Goal: Task Accomplishment & Management: Manage account settings

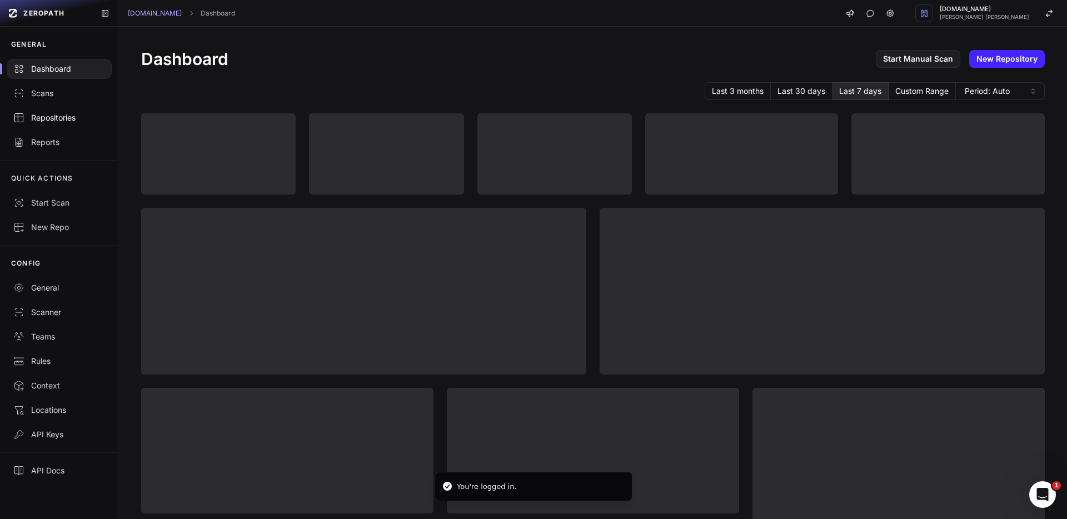
click at [48, 106] on link "Repositories" at bounding box center [59, 118] width 118 height 24
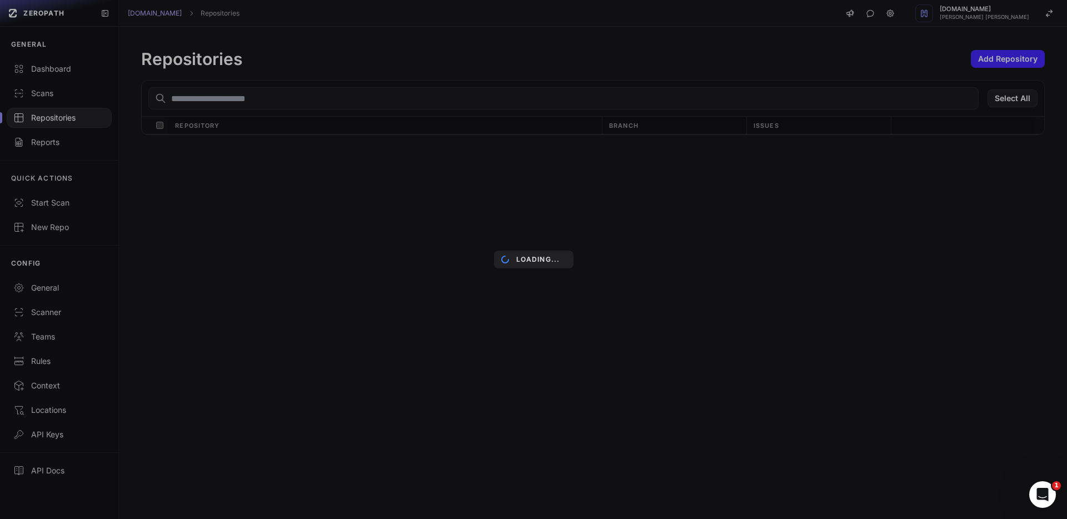
click at [228, 97] on div "Loading..." at bounding box center [533, 259] width 1067 height 519
click at [347, 109] on div "Loading..." at bounding box center [533, 259] width 1067 height 519
click at [420, 196] on div "Loading..." at bounding box center [533, 259] width 1067 height 519
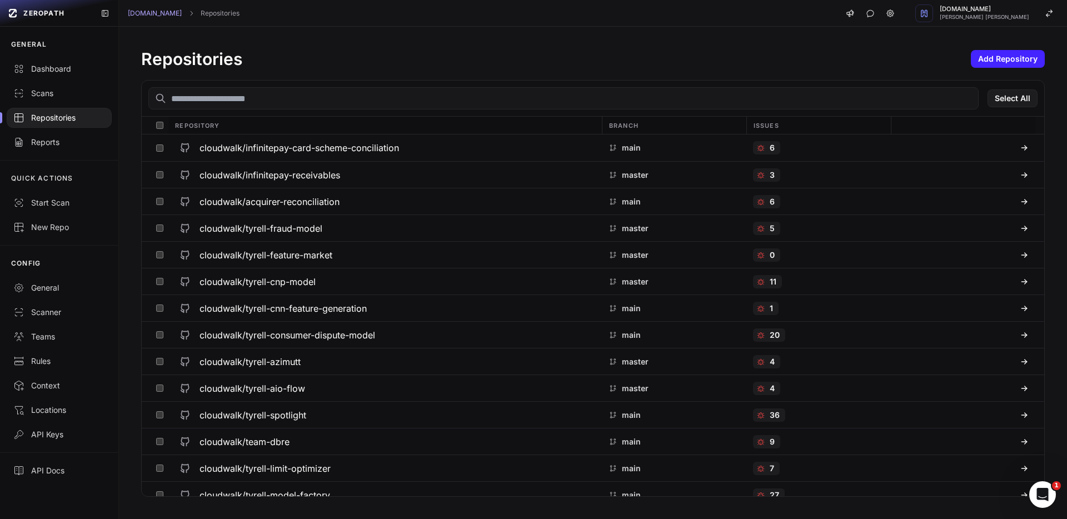
click at [280, 103] on input "text" at bounding box center [563, 98] width 830 height 22
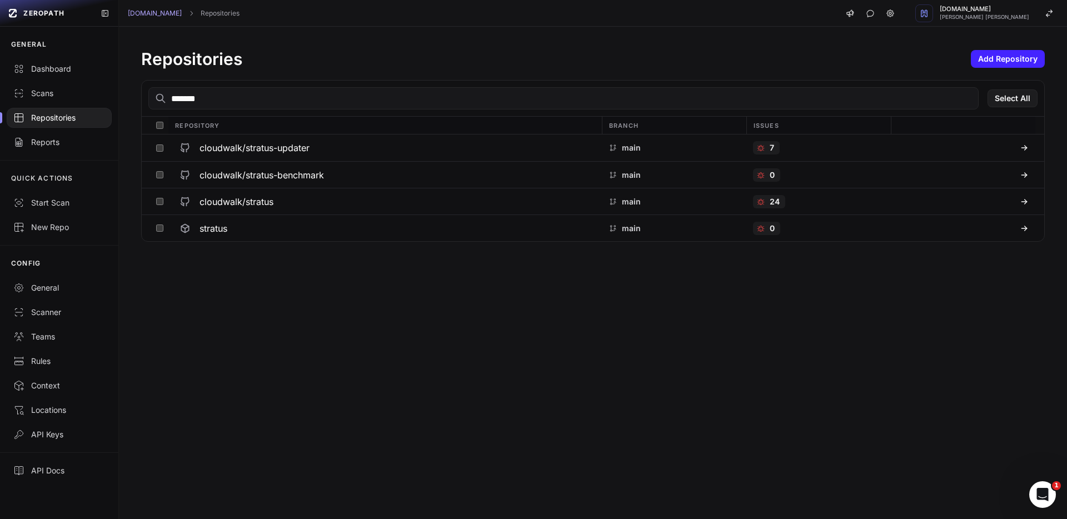
type input "*******"
click at [244, 202] on h3 "cloudwalk/stratus" at bounding box center [237, 201] width 74 height 13
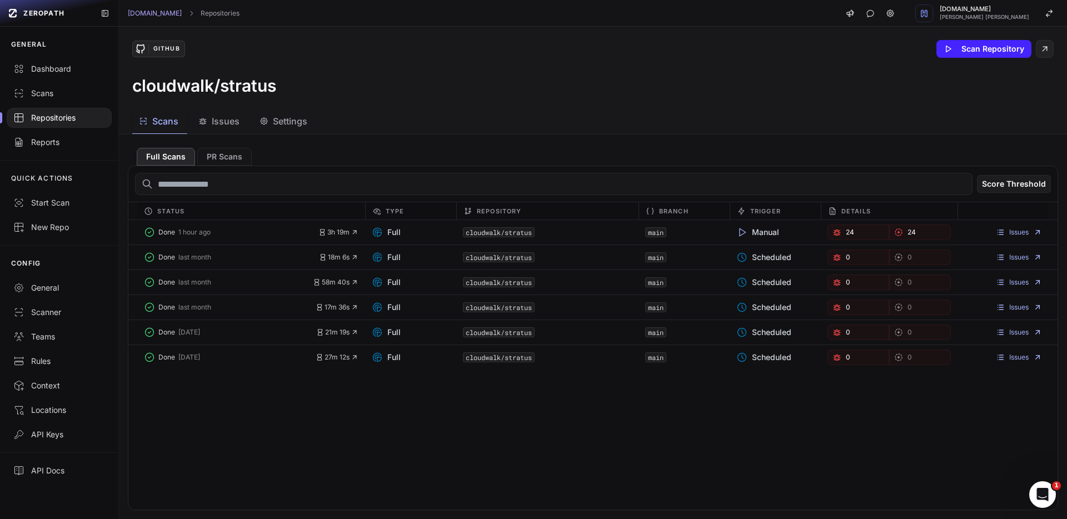
click at [227, 127] on span "Issues" at bounding box center [226, 120] width 28 height 13
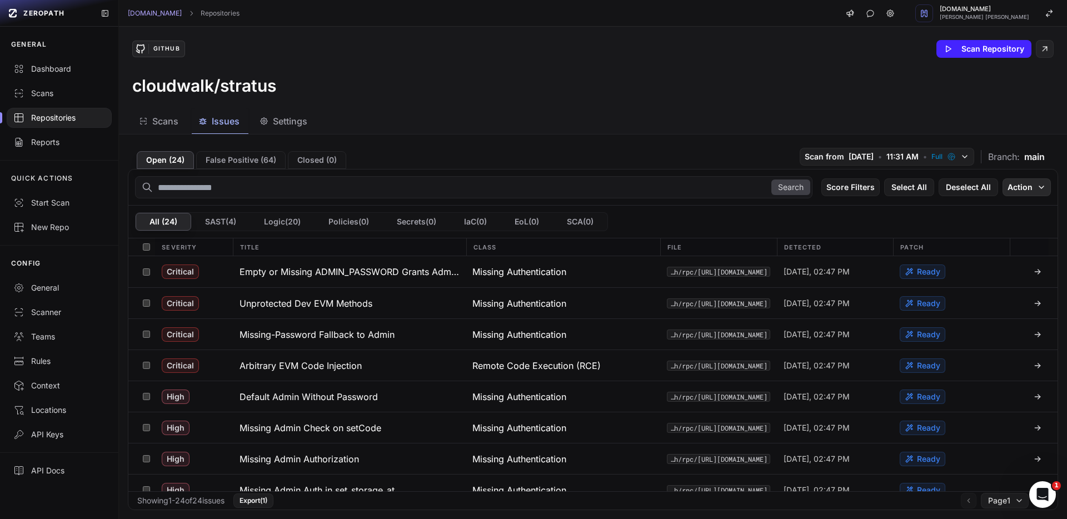
click at [1037, 184] on icon "button" at bounding box center [1041, 187] width 9 height 9
click at [1002, 204] on div "Mark as False Positive" at bounding box center [983, 208] width 81 height 11
click at [1007, 190] on button "Action" at bounding box center [1027, 187] width 48 height 18
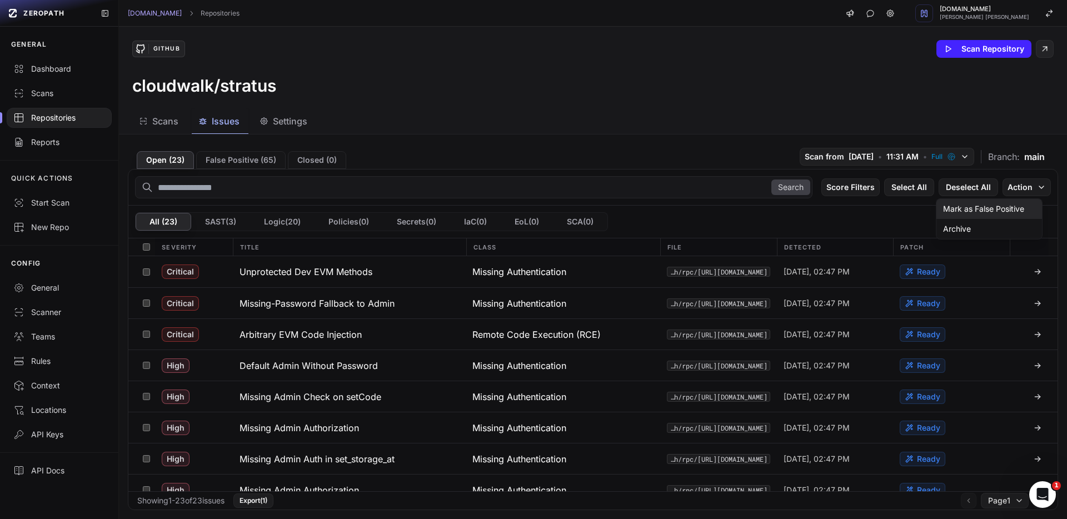
click at [997, 203] on div "Mark as False Positive" at bounding box center [983, 208] width 81 height 11
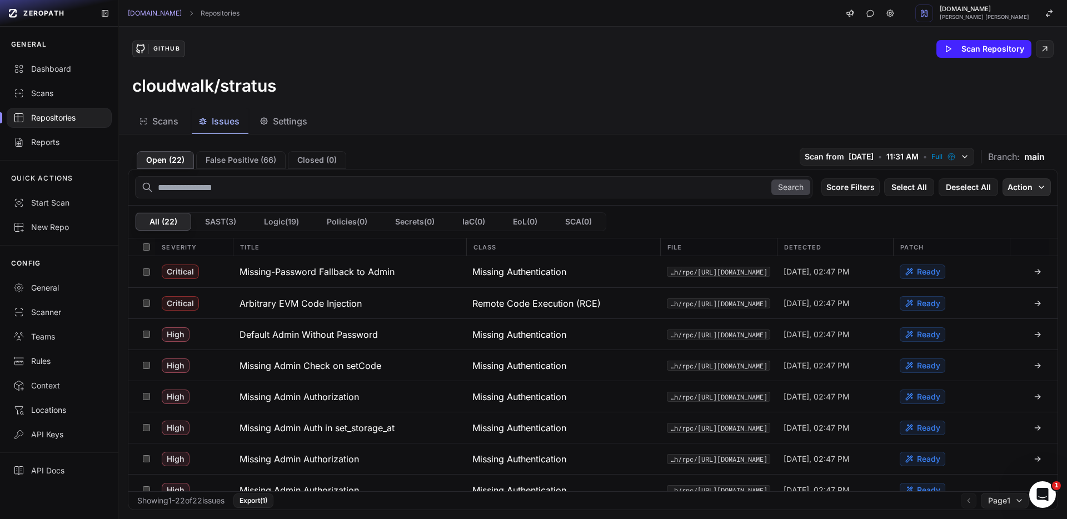
click at [1026, 194] on button "Action" at bounding box center [1027, 187] width 48 height 18
click at [1018, 207] on div "Mark as False Positive" at bounding box center [983, 208] width 81 height 11
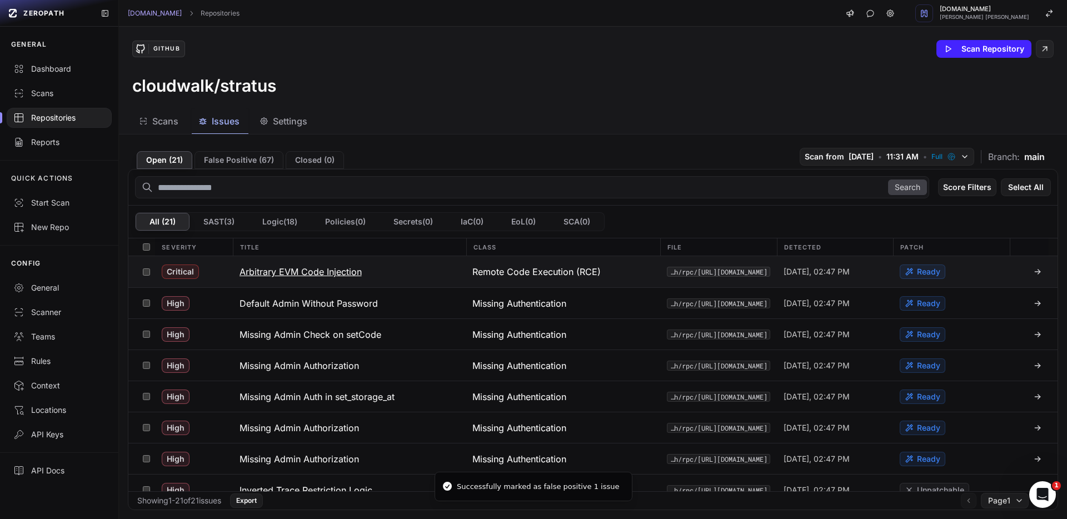
click at [297, 276] on h3 "Arbitrary EVM Code Injection" at bounding box center [301, 271] width 122 height 13
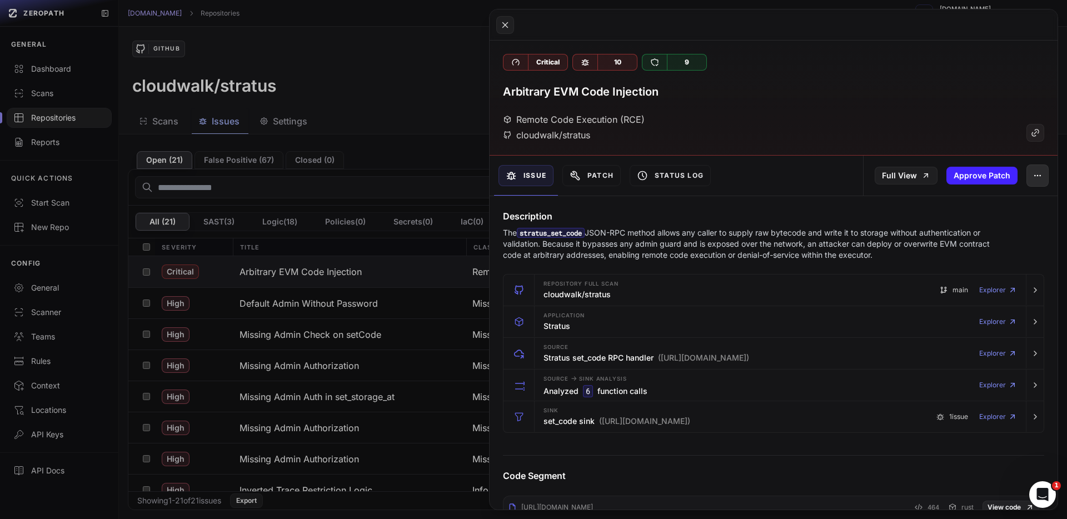
click at [1033, 175] on icon "button" at bounding box center [1037, 175] width 9 height 9
click at [988, 199] on div "False Positive" at bounding box center [978, 205] width 119 height 27
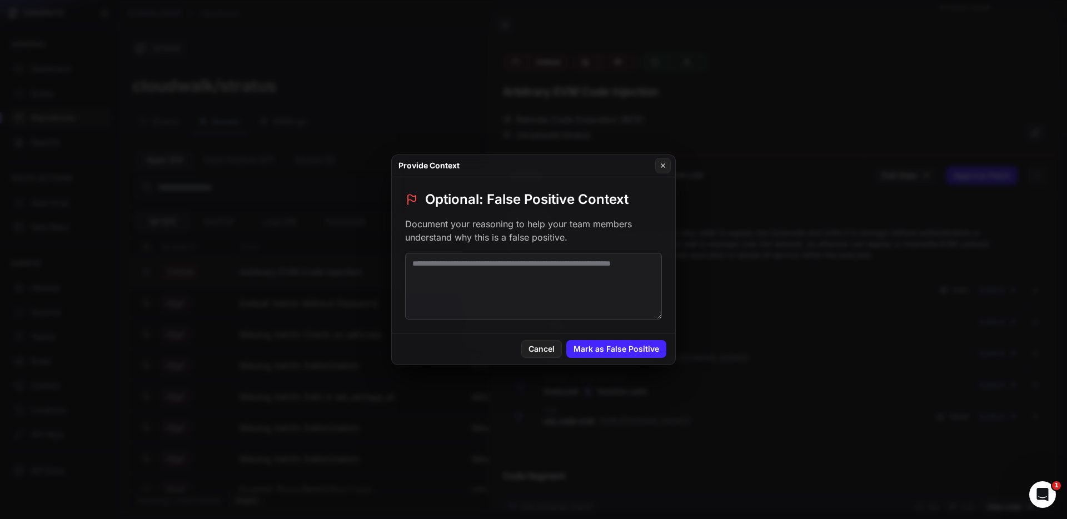
click at [506, 266] on textarea at bounding box center [533, 286] width 257 height 67
type textarea "*"
type textarea "**********"
click at [589, 354] on button "Mark as False Positive" at bounding box center [616, 349] width 100 height 18
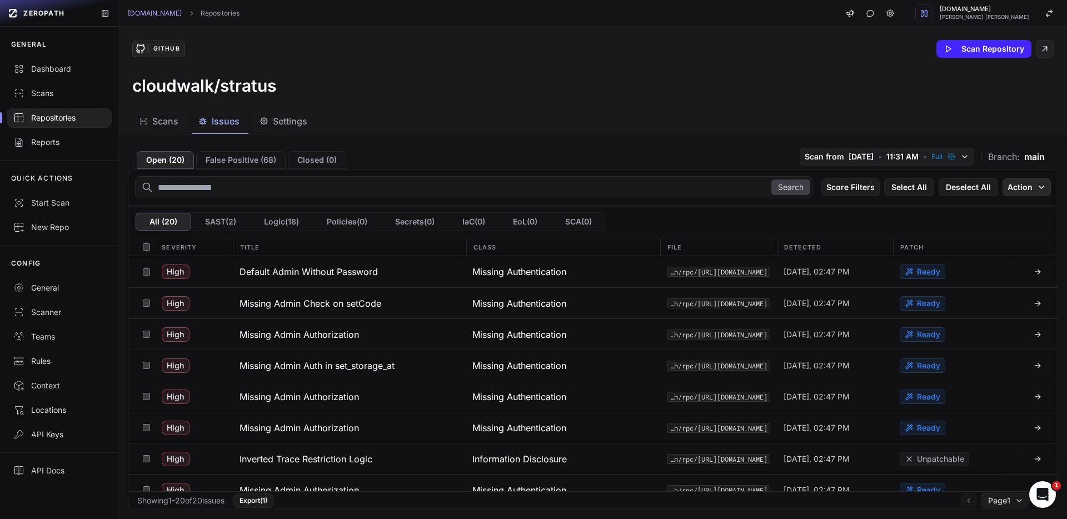
click at [1014, 188] on button "Action" at bounding box center [1027, 187] width 48 height 18
click at [1004, 206] on div "Mark as False Positive" at bounding box center [983, 208] width 81 height 11
click at [1013, 185] on button "Action" at bounding box center [1027, 187] width 48 height 18
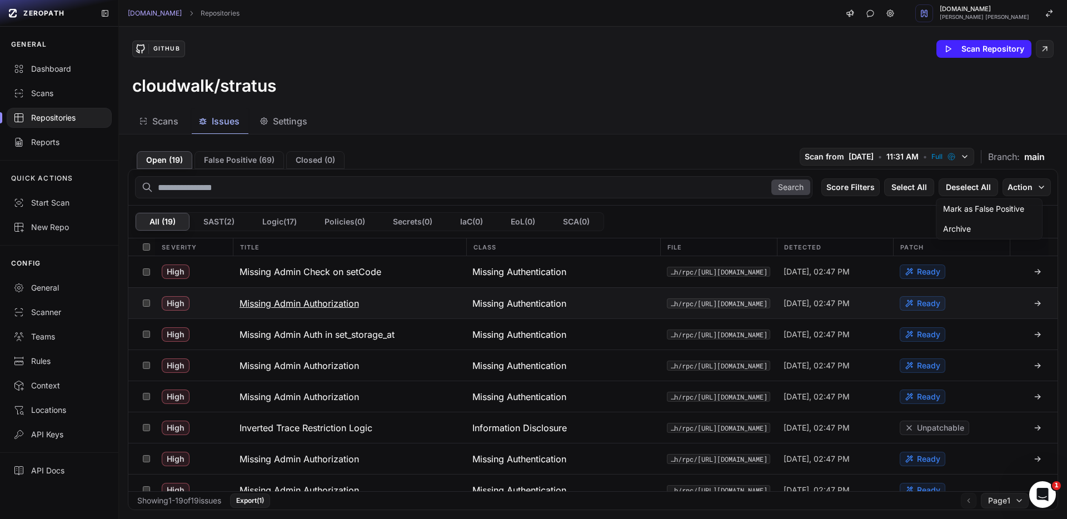
click at [151, 301] on button at bounding box center [145, 303] width 17 height 31
click at [147, 330] on button at bounding box center [145, 334] width 17 height 31
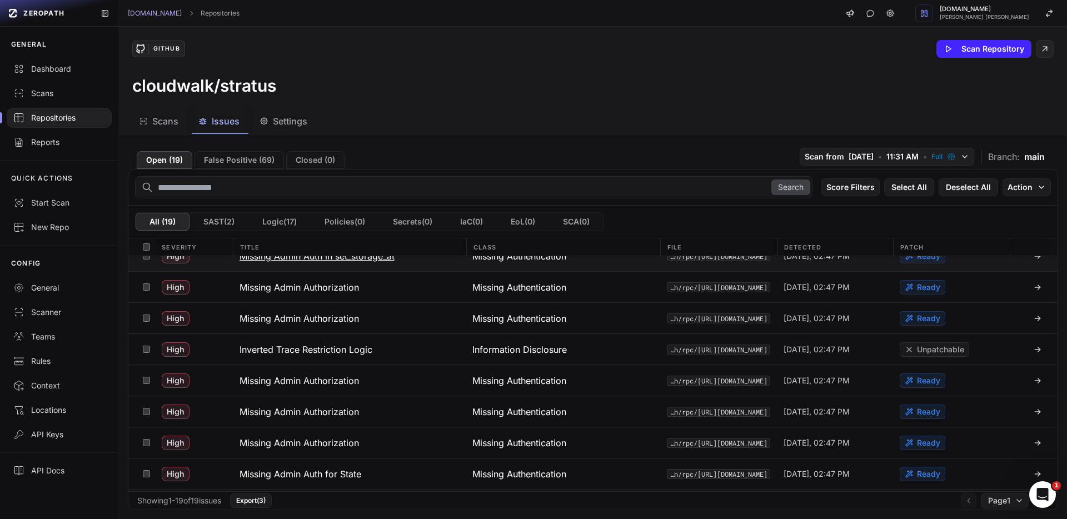
scroll to position [91, 0]
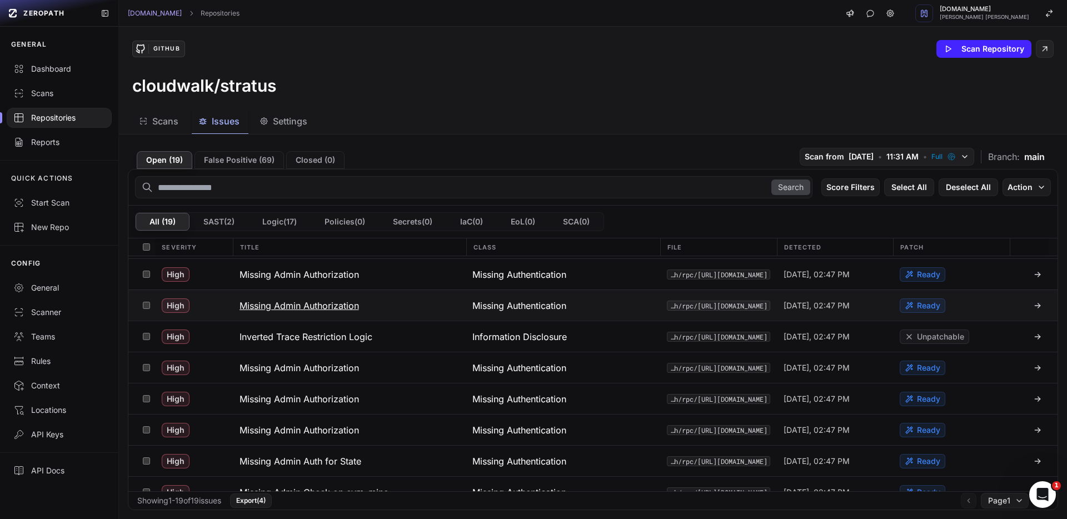
click at [146, 309] on button at bounding box center [145, 305] width 17 height 31
click at [142, 372] on button at bounding box center [145, 367] width 17 height 31
click at [143, 393] on button at bounding box center [145, 398] width 17 height 31
click at [149, 425] on button at bounding box center [145, 430] width 17 height 31
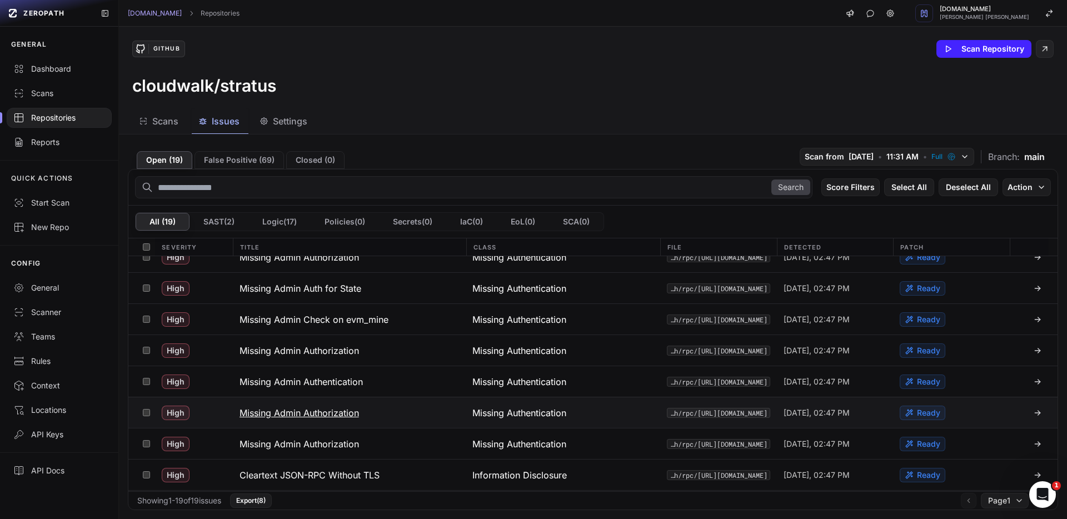
scroll to position [267, 0]
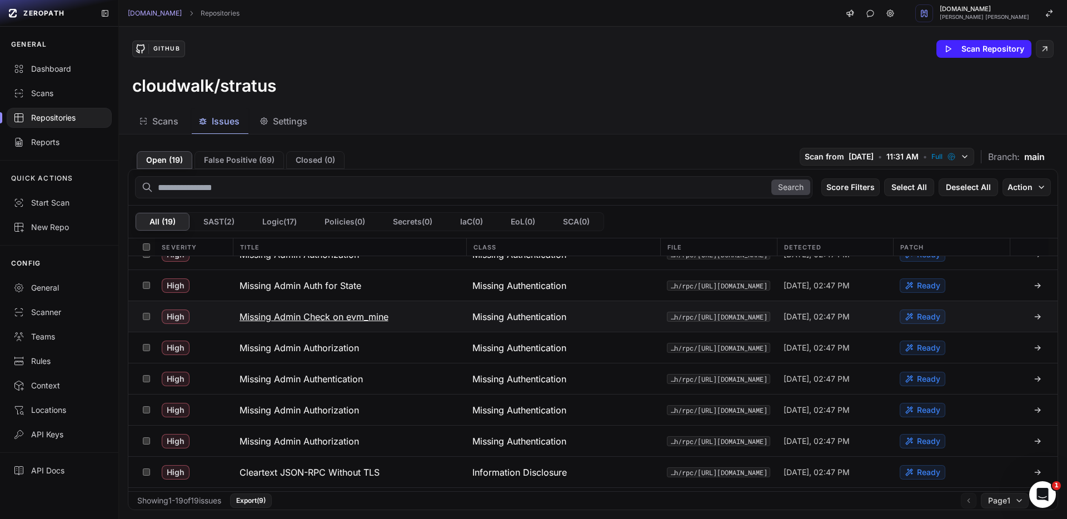
click at [150, 306] on button at bounding box center [145, 316] width 17 height 31
click at [145, 371] on button at bounding box center [145, 378] width 17 height 31
click at [150, 400] on button at bounding box center [145, 410] width 17 height 31
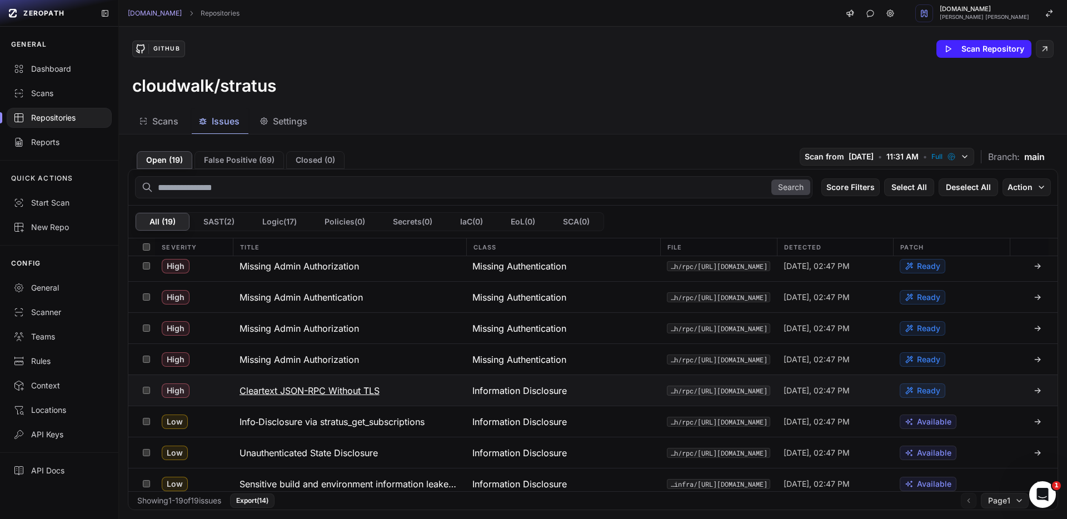
scroll to position [356, 0]
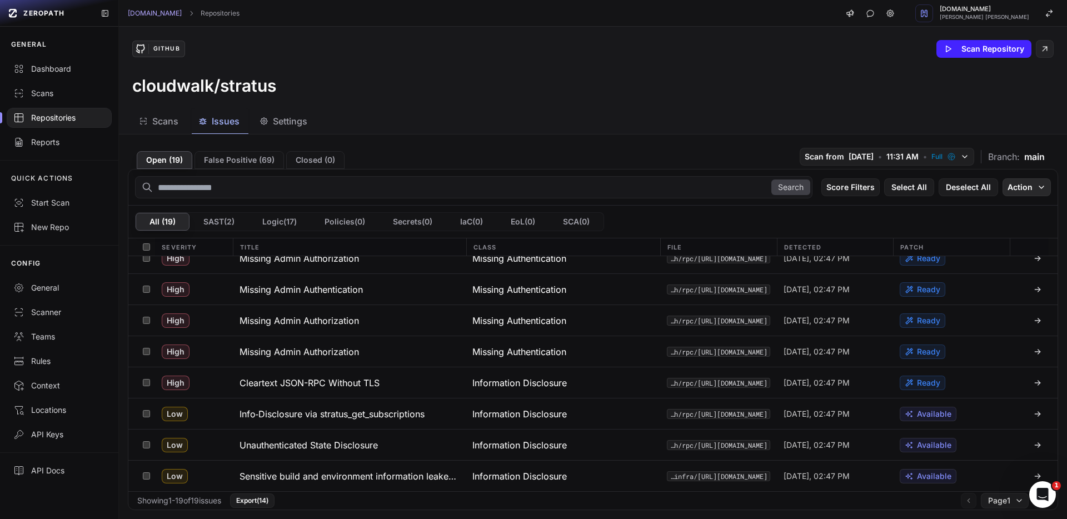
click at [1017, 182] on button "Action" at bounding box center [1027, 187] width 48 height 18
click at [993, 209] on div "Mark as False Positive" at bounding box center [983, 208] width 81 height 11
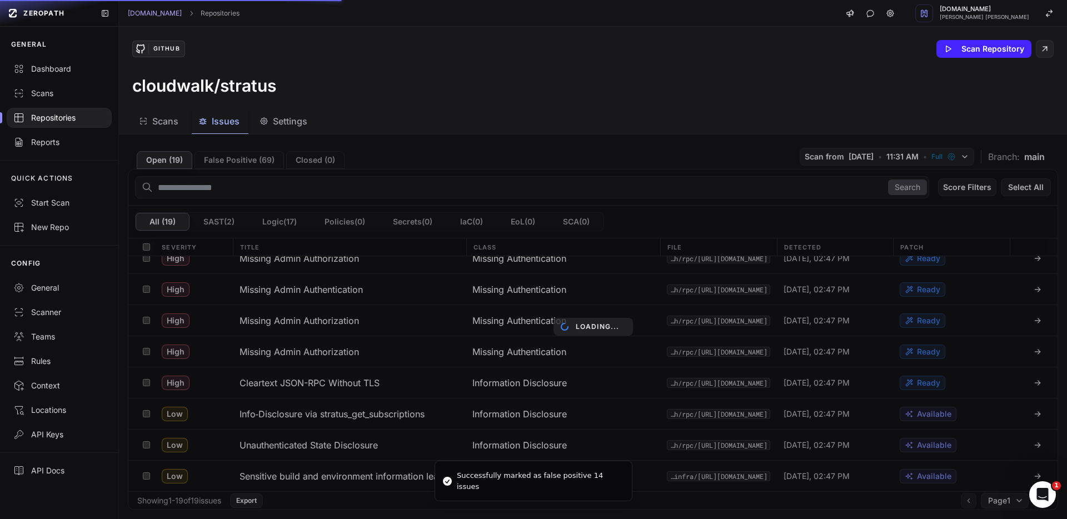
scroll to position [0, 0]
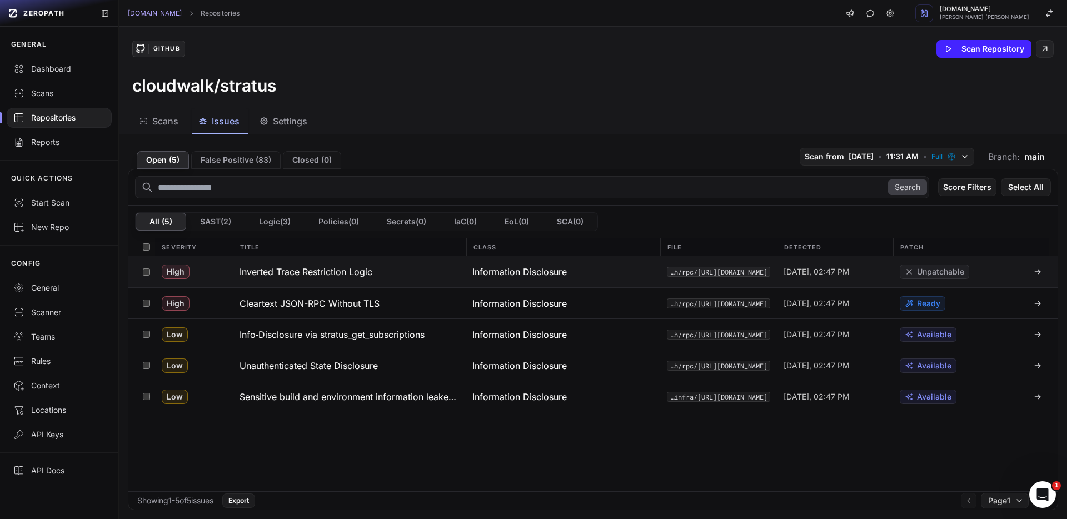
click at [267, 272] on h3 "Inverted Trace Restriction Logic" at bounding box center [306, 271] width 133 height 13
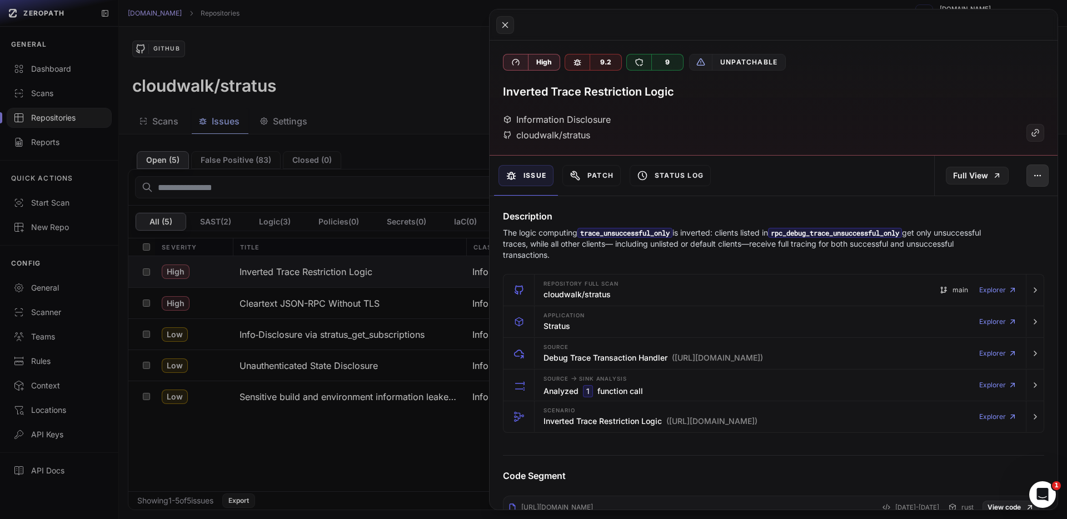
click at [1033, 177] on icon "button" at bounding box center [1037, 175] width 9 height 9
click at [987, 200] on div "False Positive" at bounding box center [978, 205] width 119 height 27
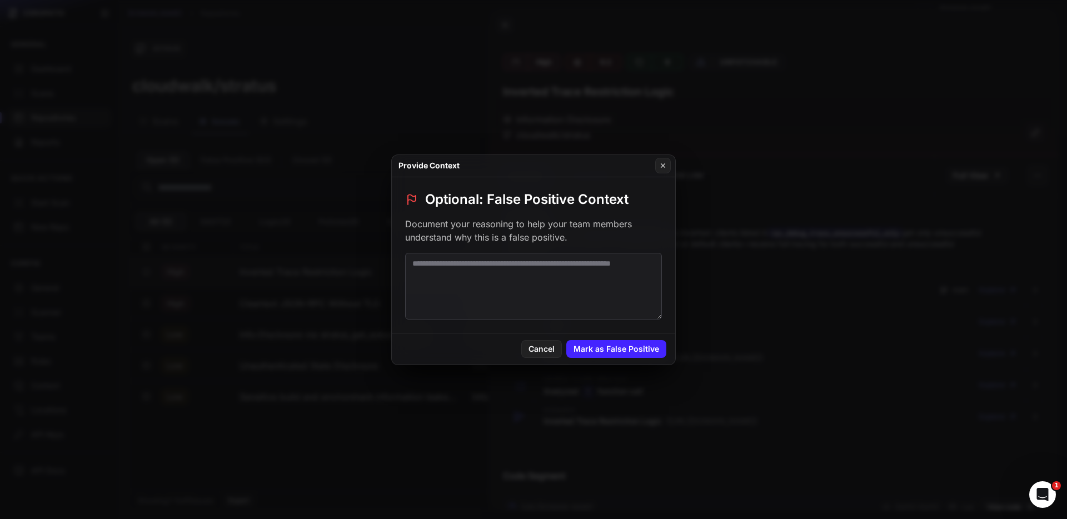
click at [630, 282] on textarea at bounding box center [533, 286] width 257 height 67
type textarea "*********"
click at [654, 168] on div "Provide Context" at bounding box center [533, 166] width 283 height 22
click at [654, 167] on div "Provide Context" at bounding box center [533, 166] width 283 height 22
click at [655, 166] on button at bounding box center [663, 166] width 16 height 16
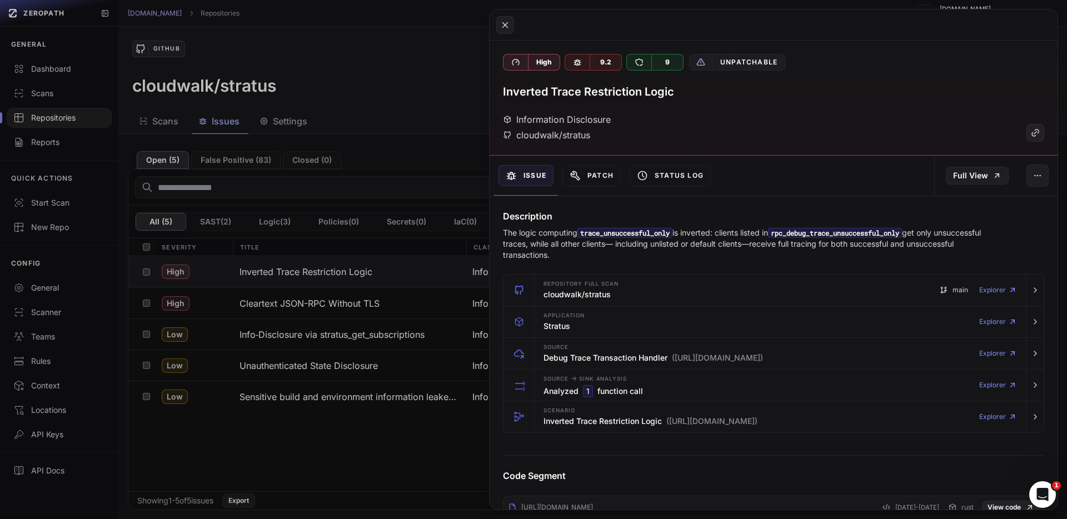
scroll to position [2, 0]
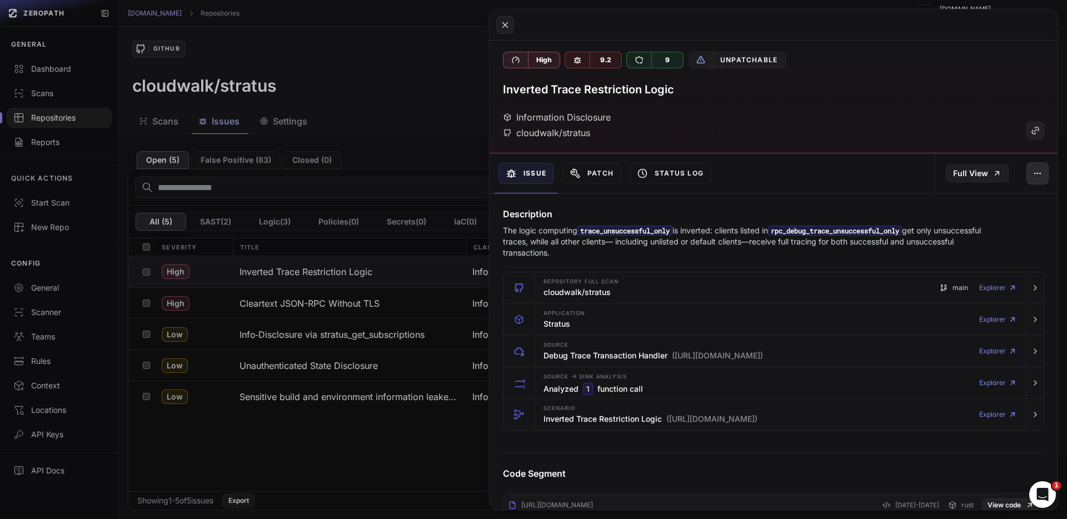
click at [1035, 173] on icon "button" at bounding box center [1035, 173] width 1 height 1
click at [979, 196] on div "False Positive" at bounding box center [978, 203] width 119 height 27
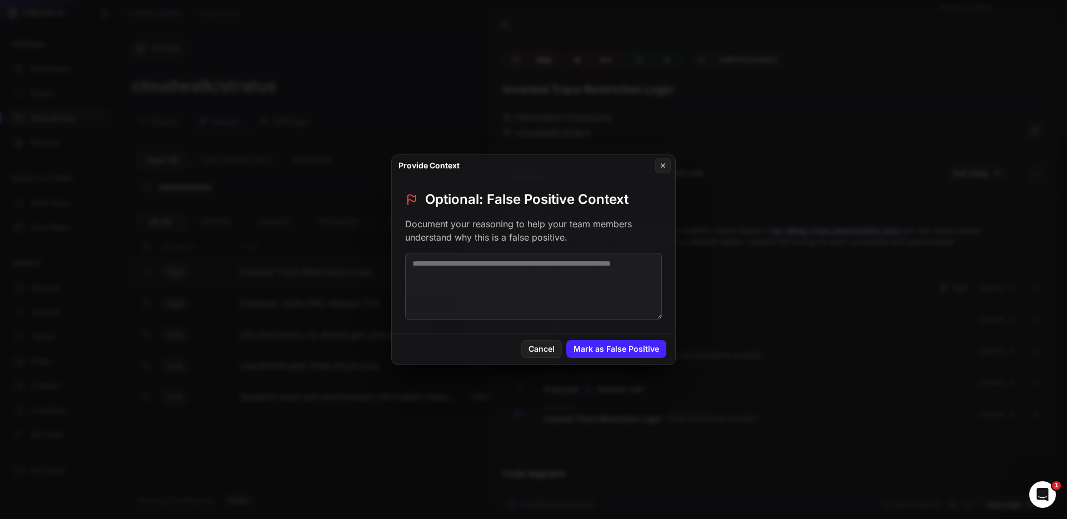
click at [507, 267] on textarea at bounding box center [533, 286] width 257 height 67
click at [628, 344] on button "Mark as False Positive" at bounding box center [616, 349] width 100 height 18
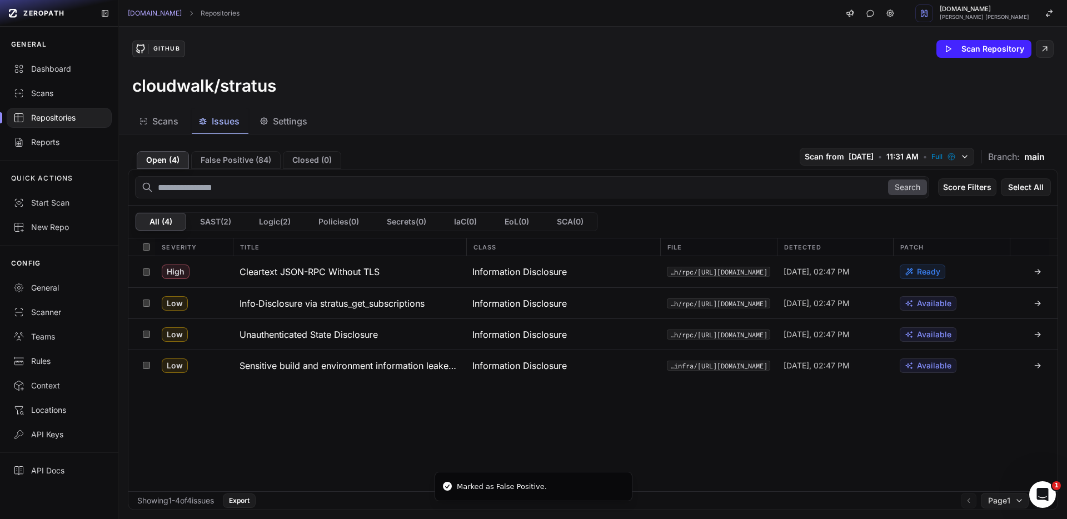
click at [328, 413] on div "High Cleartext JSON-RPC Without TLS Information Disclosure src/eth/rpc/rpc_serv…" at bounding box center [592, 373] width 929 height 235
click at [288, 274] on h3 "Cleartext JSON-RPC Without TLS" at bounding box center [310, 271] width 140 height 13
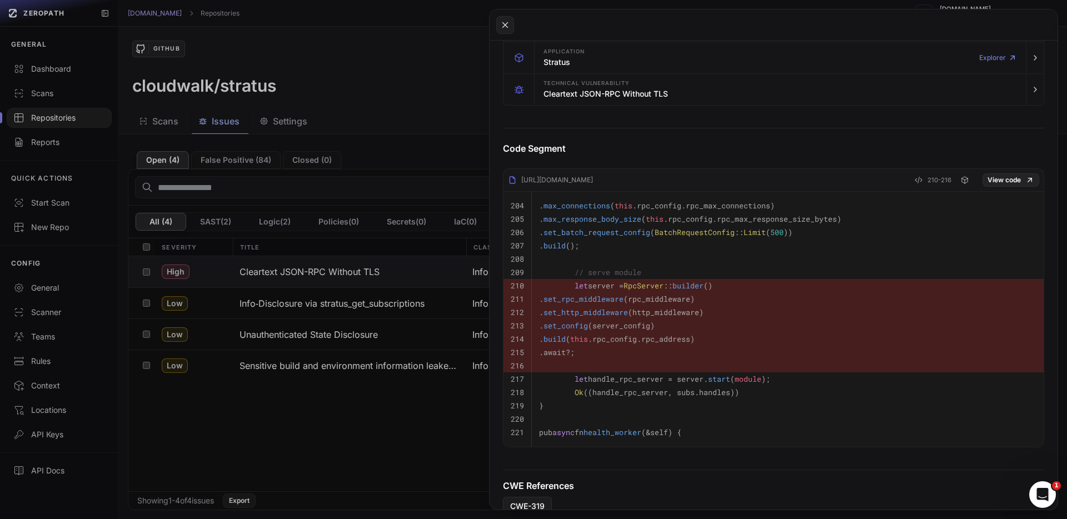
scroll to position [271, 0]
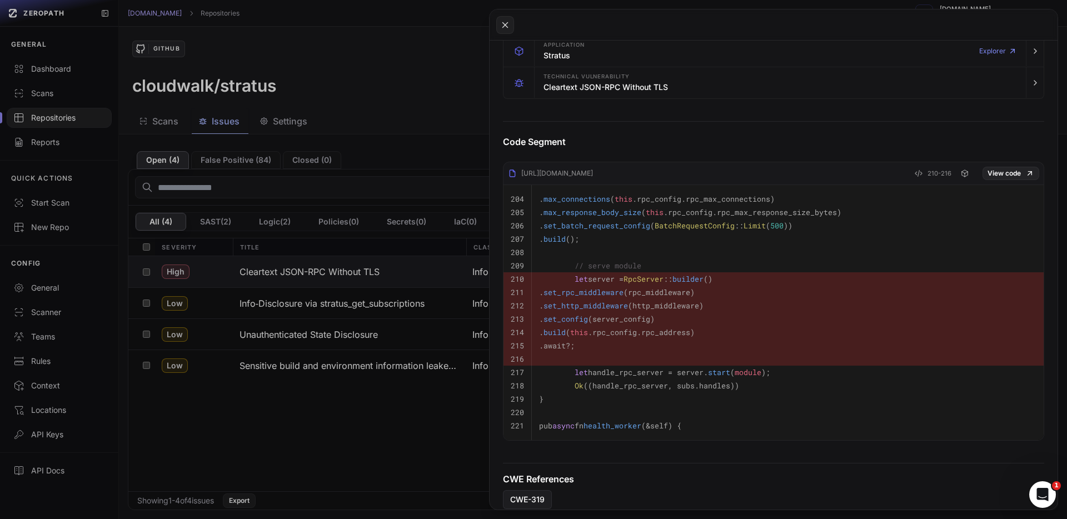
click at [399, 406] on button at bounding box center [533, 259] width 1067 height 519
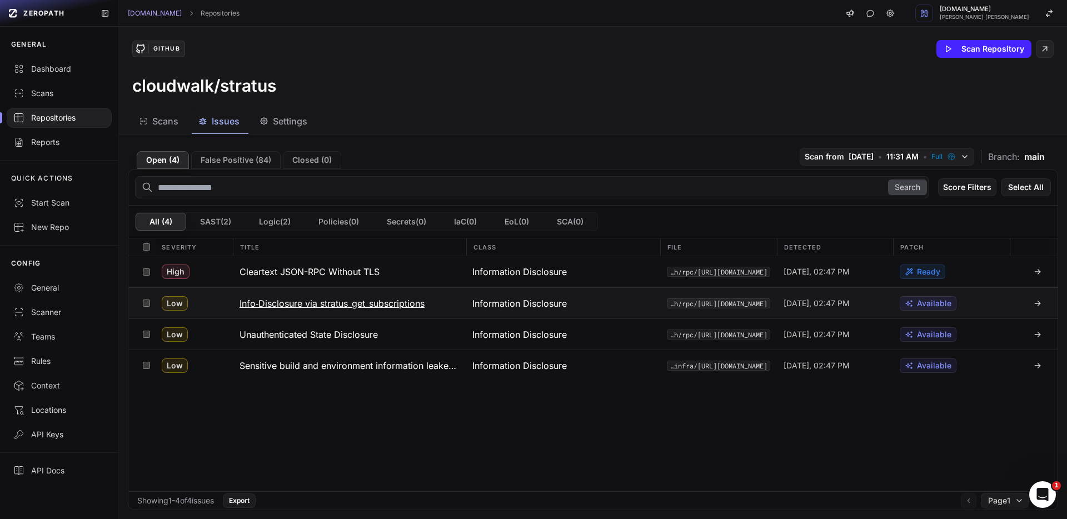
click at [296, 306] on h3 "Info‐Disclosure via stratus_get_subscriptions" at bounding box center [333, 303] width 186 height 13
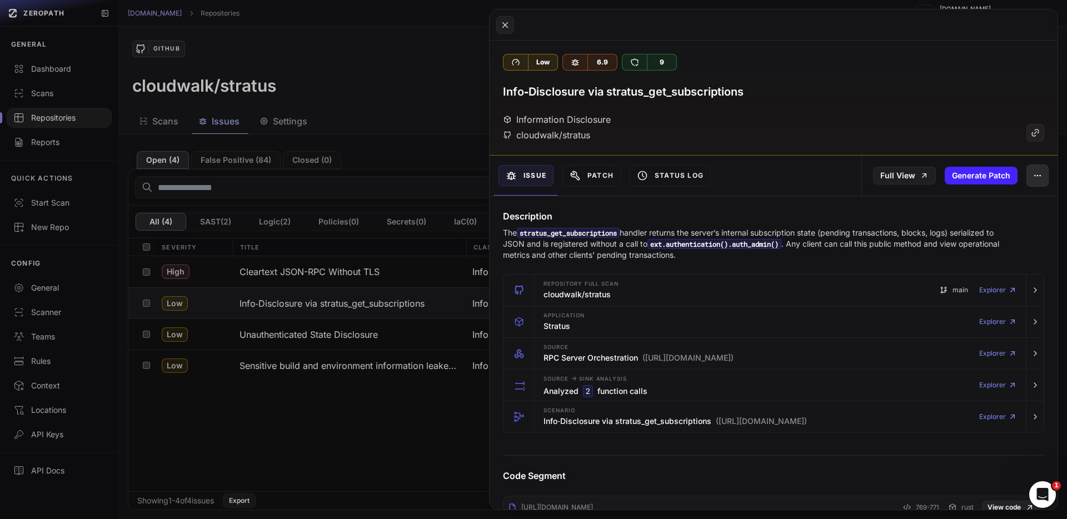
click at [1027, 184] on button "button" at bounding box center [1038, 176] width 22 height 22
click at [981, 205] on div "False Positive" at bounding box center [978, 205] width 119 height 27
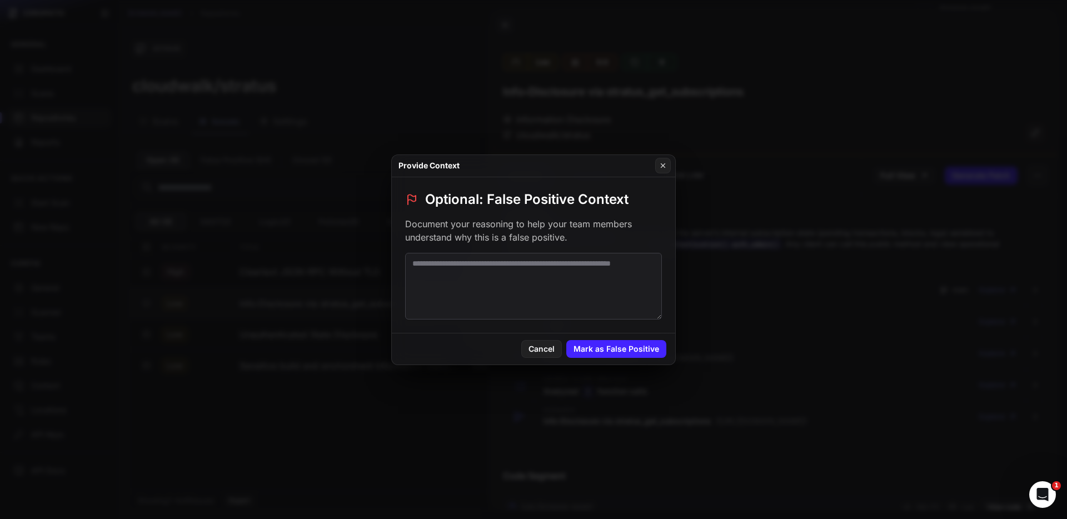
click at [638, 286] on textarea at bounding box center [533, 286] width 257 height 67
type textarea "**********"
click at [633, 355] on button "Mark as False Positive" at bounding box center [616, 349] width 100 height 18
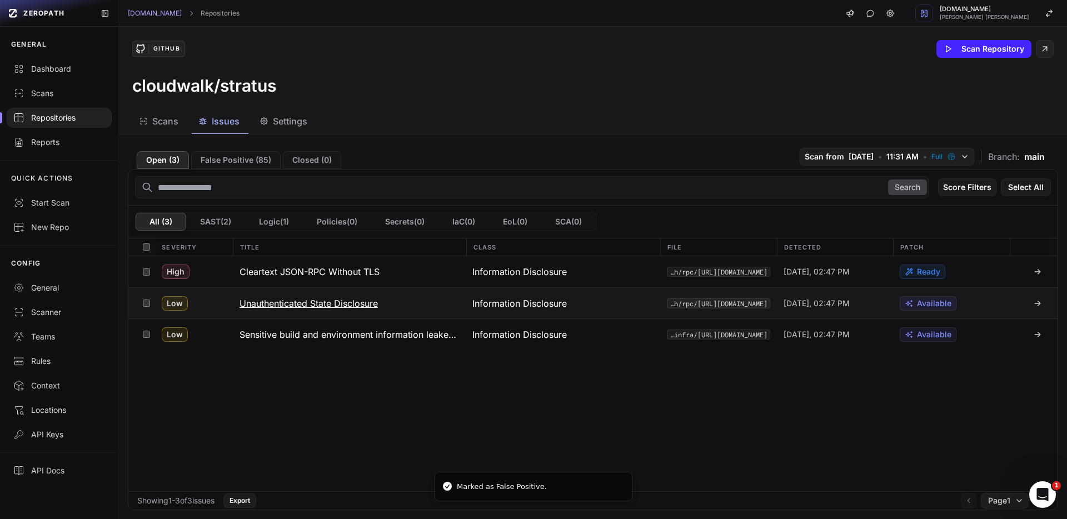
click at [309, 306] on h3 "Unauthenticated State Disclosure" at bounding box center [309, 303] width 138 height 13
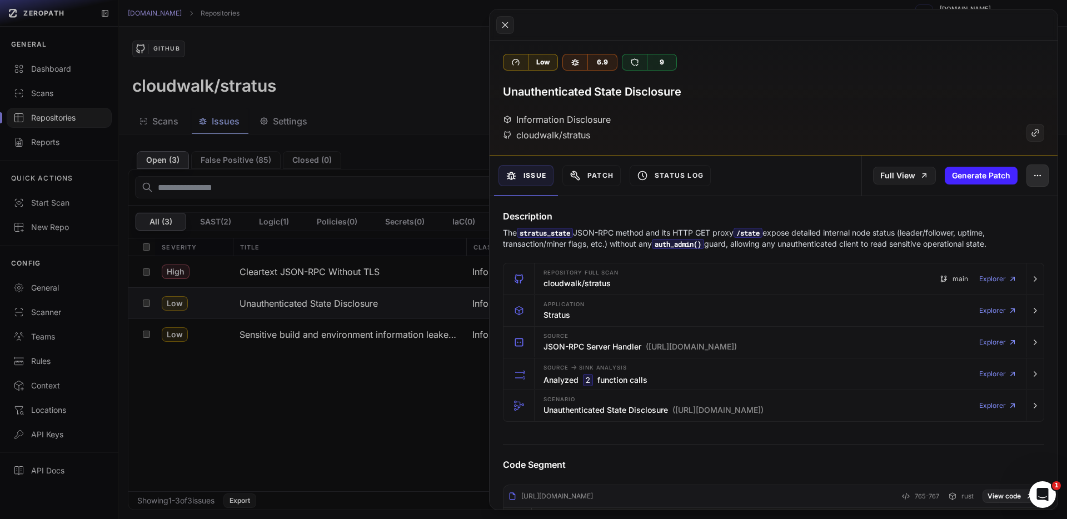
click at [1033, 172] on icon "button" at bounding box center [1037, 175] width 9 height 9
click at [984, 197] on div "False Positive" at bounding box center [978, 205] width 119 height 27
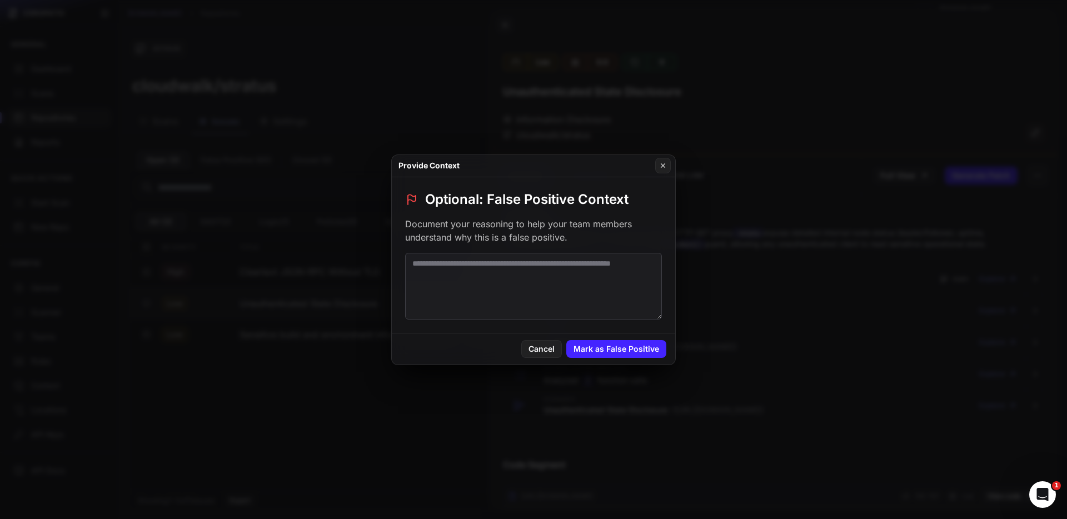
click at [521, 266] on textarea at bounding box center [533, 286] width 257 height 67
type textarea "**********"
click at [618, 342] on button "Mark as False Positive" at bounding box center [616, 349] width 100 height 18
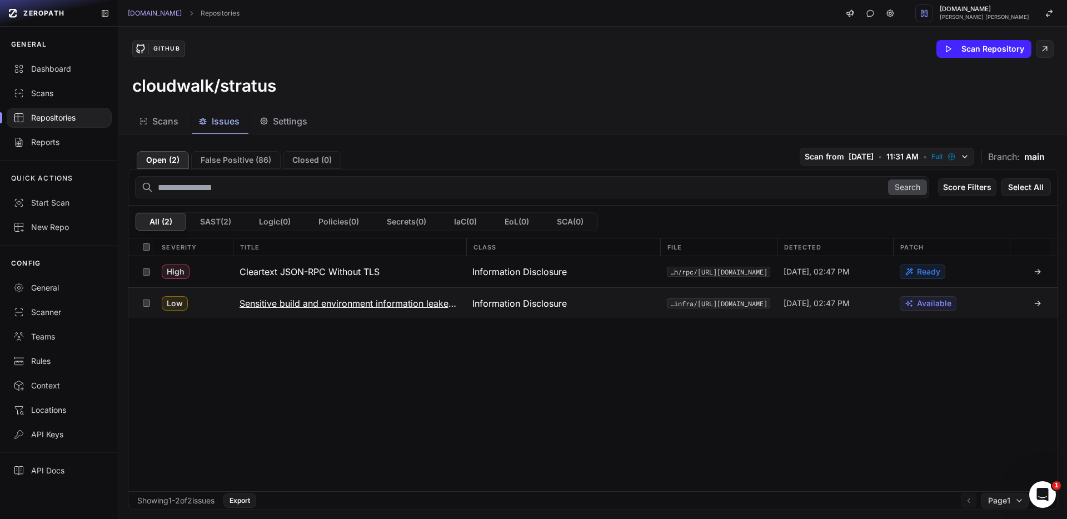
click at [311, 304] on h3 "Sensitive build and environment information leaked via `/version` endpoint" at bounding box center [350, 303] width 220 height 13
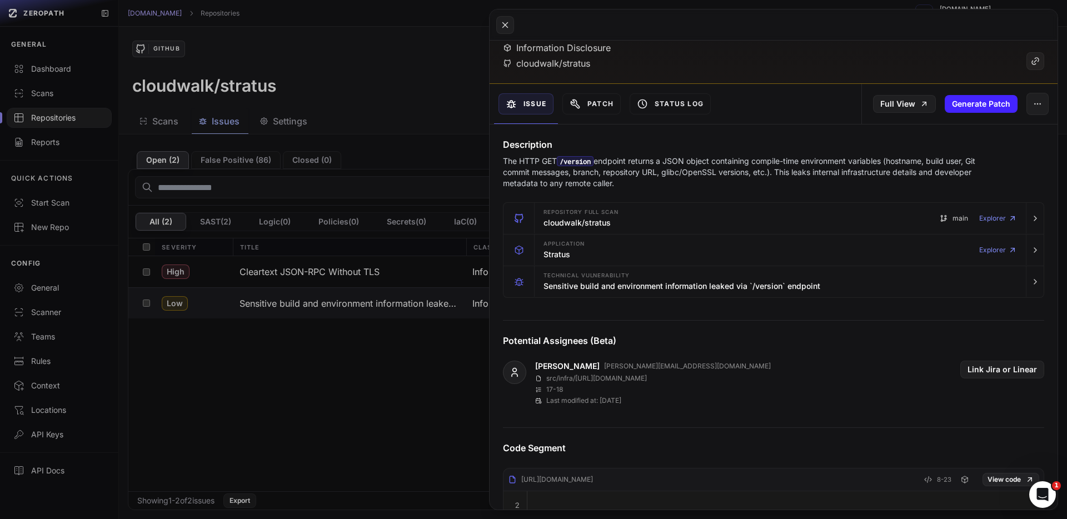
scroll to position [8, 0]
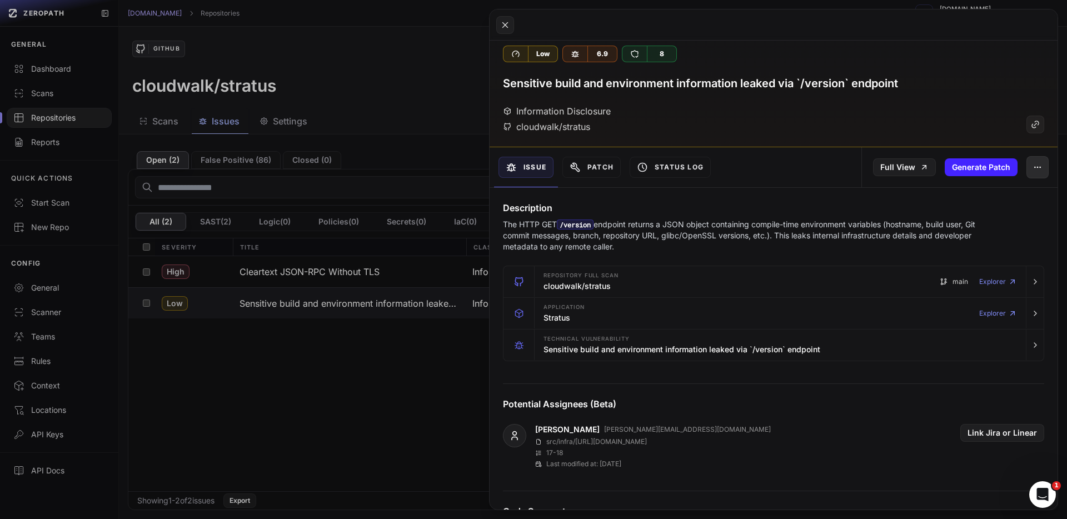
click at [1027, 171] on button "button" at bounding box center [1038, 167] width 22 height 22
click at [999, 187] on div "False Positive" at bounding box center [978, 196] width 119 height 27
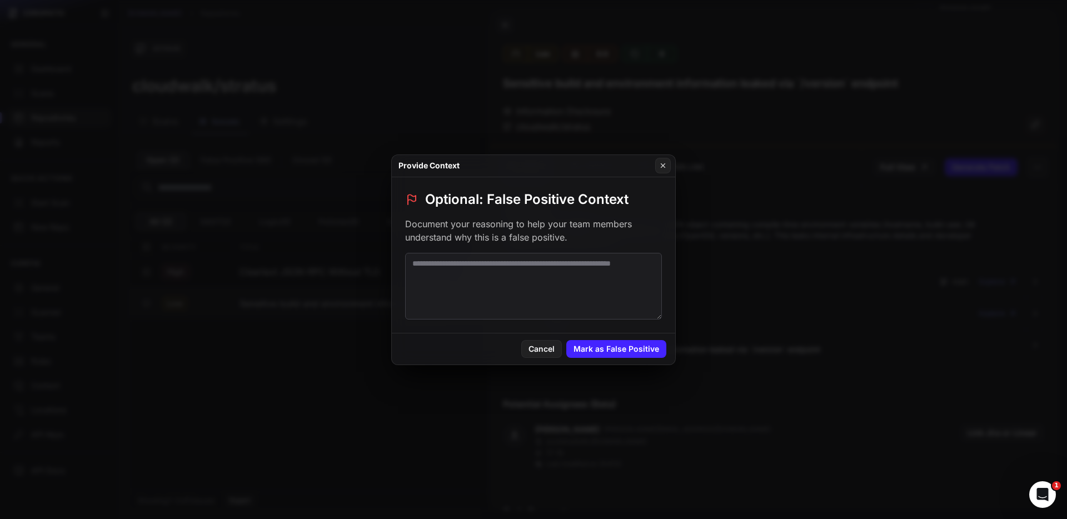
click at [616, 281] on textarea at bounding box center [533, 286] width 257 height 67
type textarea "*"
type textarea "**********"
click at [655, 340] on button "Mark as False Positive" at bounding box center [616, 349] width 100 height 18
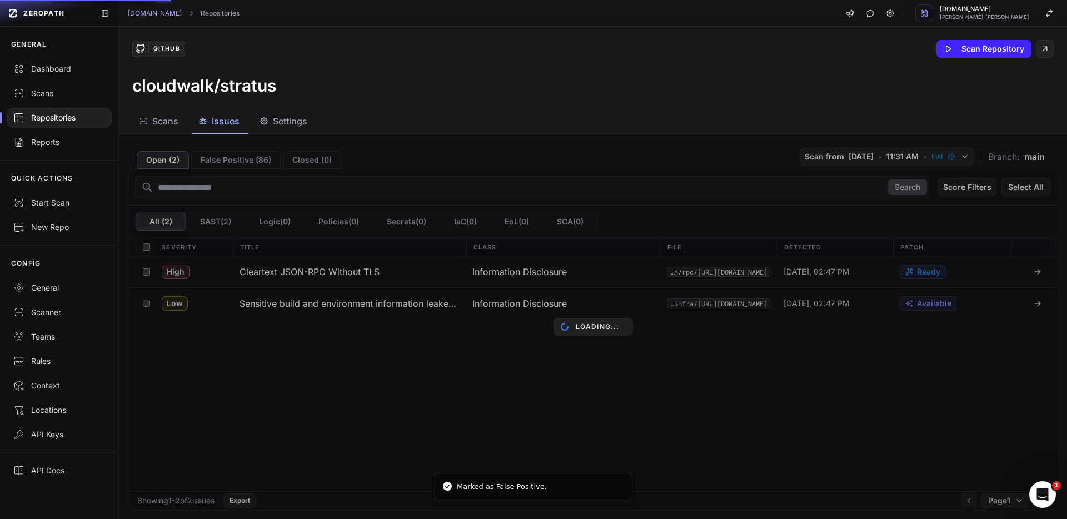
click at [385, 123] on div "Scans Issues Settings" at bounding box center [579, 121] width 921 height 25
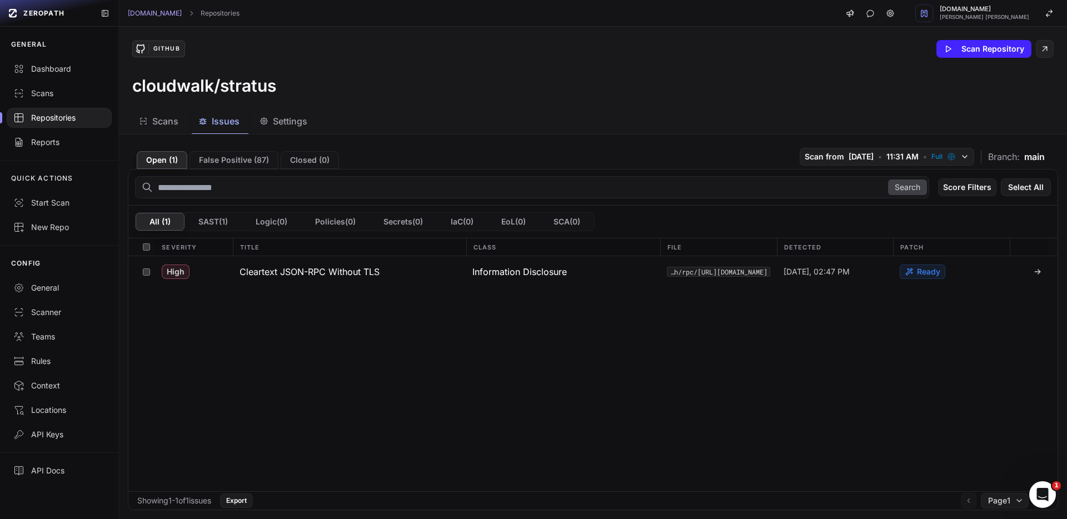
click at [76, 119] on div "Repositories" at bounding box center [59, 117] width 92 height 11
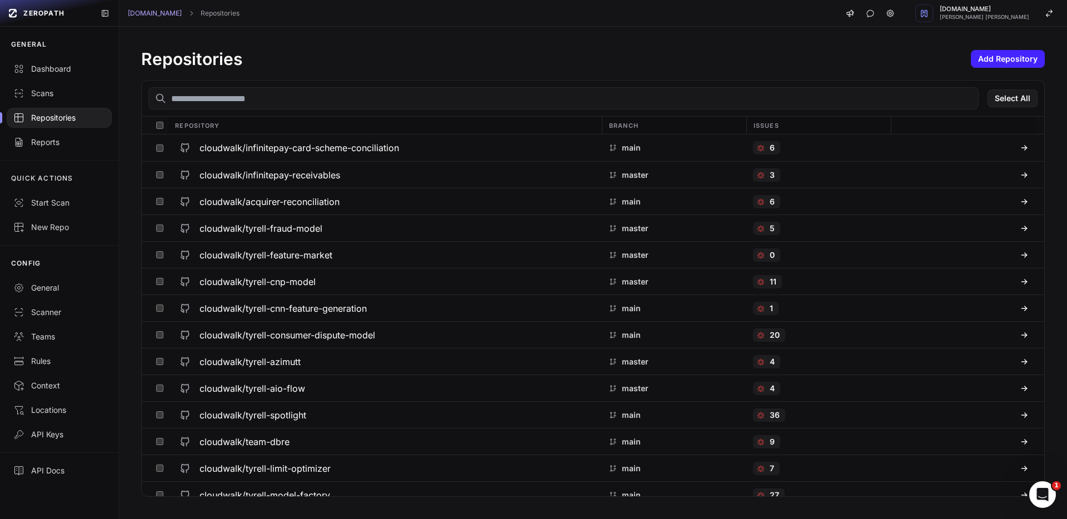
click at [314, 102] on input "text" at bounding box center [563, 98] width 830 height 22
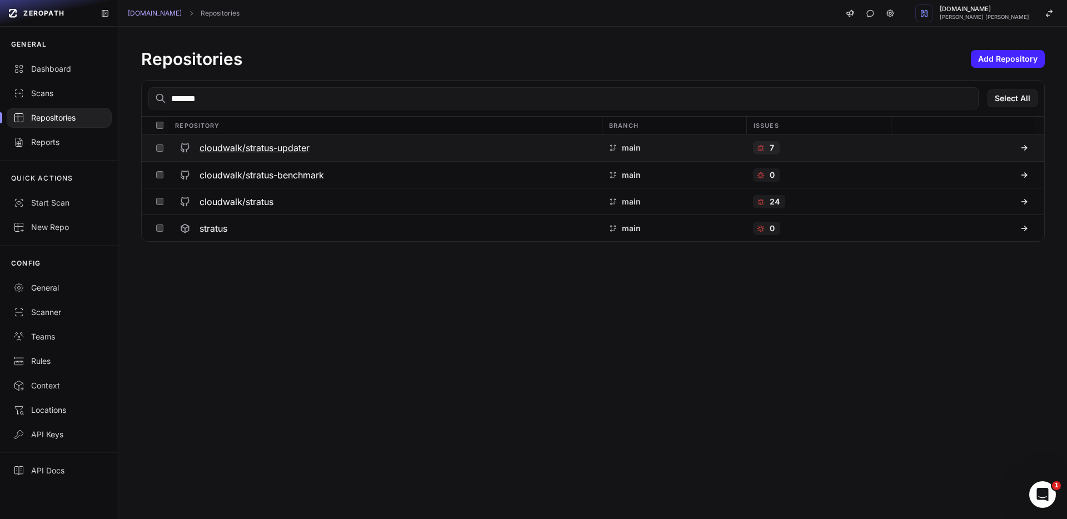
type input "*******"
click at [289, 150] on h3 "cloudwalk/stratus-updater" at bounding box center [255, 147] width 110 height 13
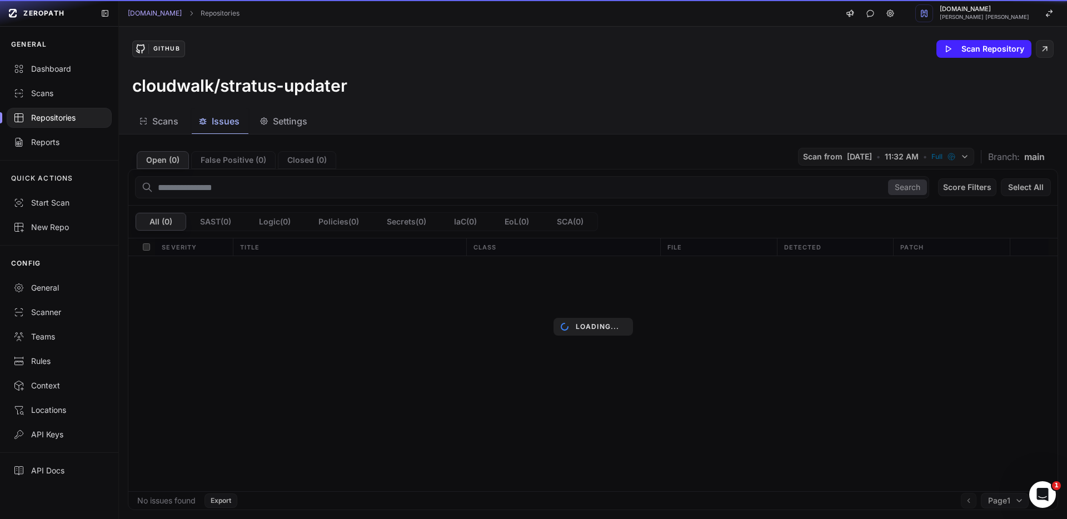
click at [226, 123] on span "Issues" at bounding box center [226, 120] width 28 height 13
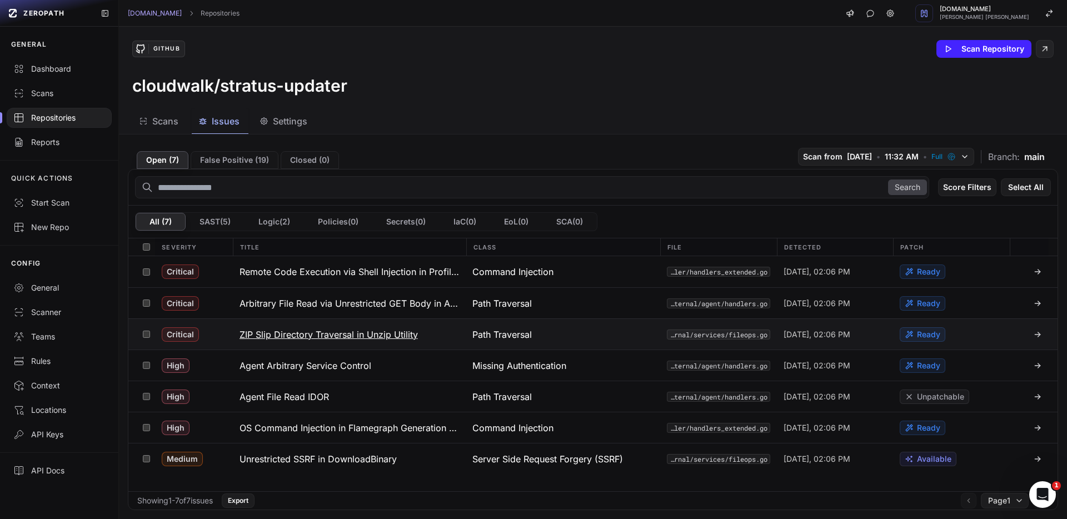
click at [281, 335] on h3 "ZIP Slip Directory Traversal in Unzip Utility" at bounding box center [329, 334] width 178 height 13
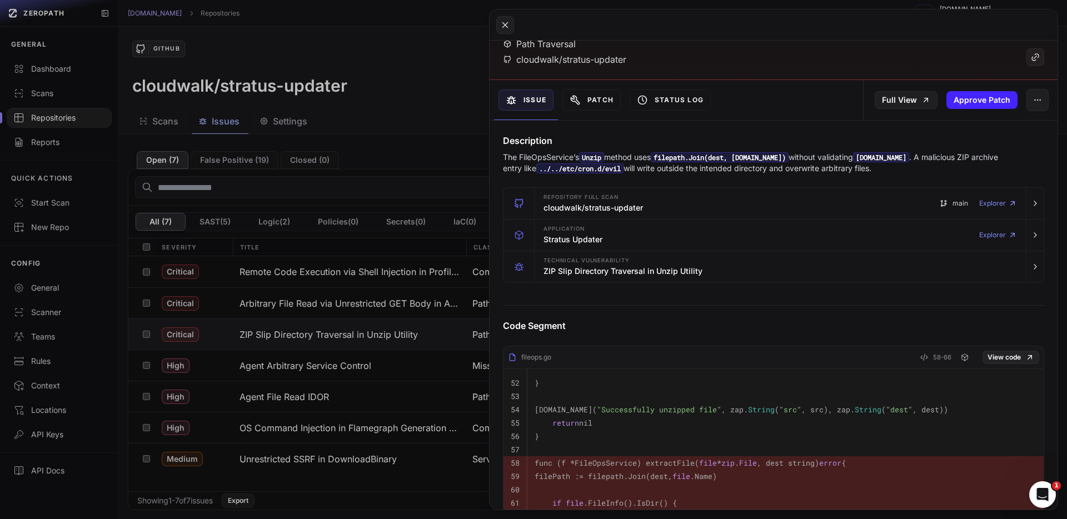
scroll to position [76, 0]
click at [1033, 103] on icon "button" at bounding box center [1037, 99] width 9 height 9
click at [999, 122] on div "False Positive" at bounding box center [978, 129] width 119 height 27
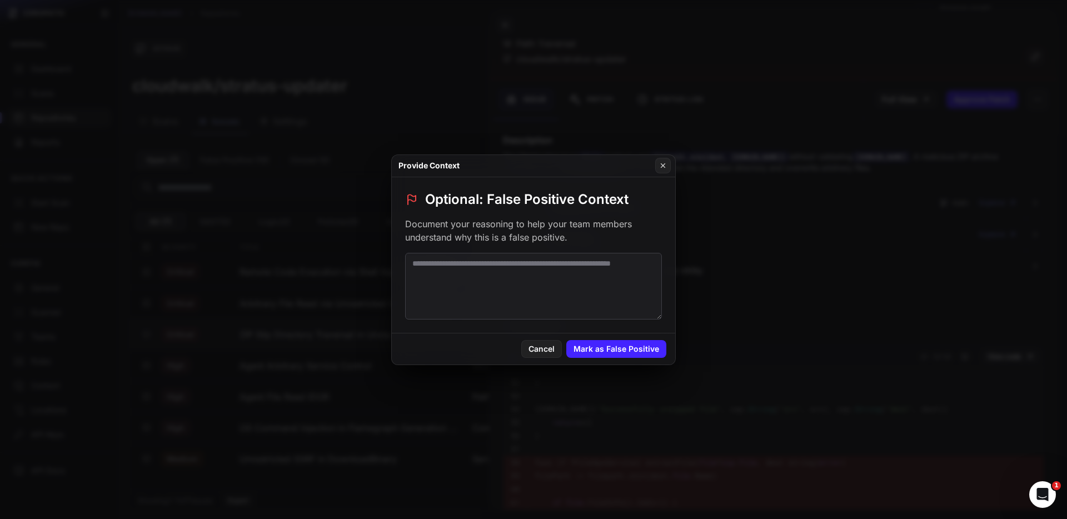
click at [574, 261] on textarea at bounding box center [533, 286] width 257 height 67
type textarea "**********"
click at [614, 351] on button "Mark as False Positive" at bounding box center [616, 349] width 100 height 18
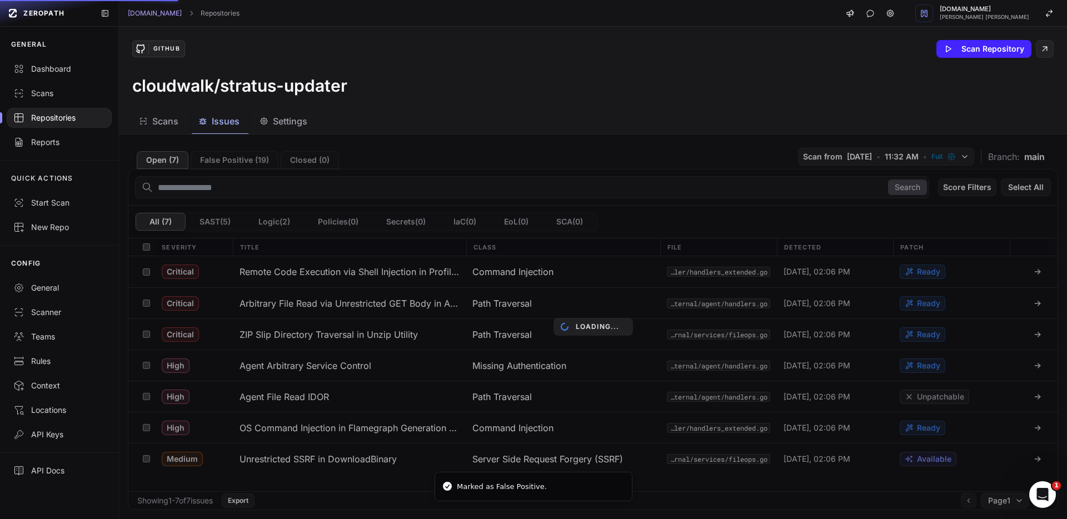
click at [300, 479] on div "Loading..." at bounding box center [593, 326] width 948 height 385
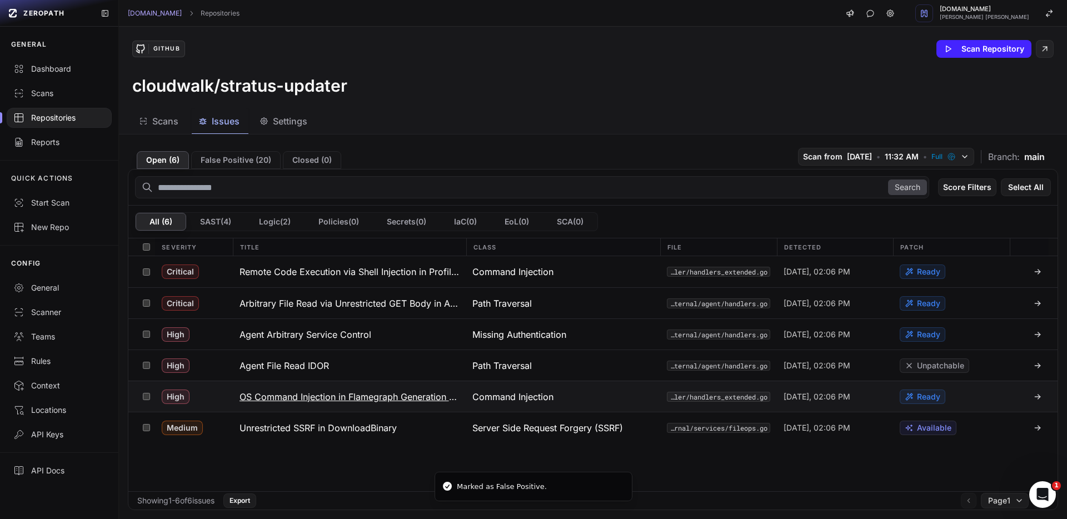
click at [304, 396] on h3 "OS Command Injection in Flamegraph Generation Handler" at bounding box center [350, 396] width 220 height 13
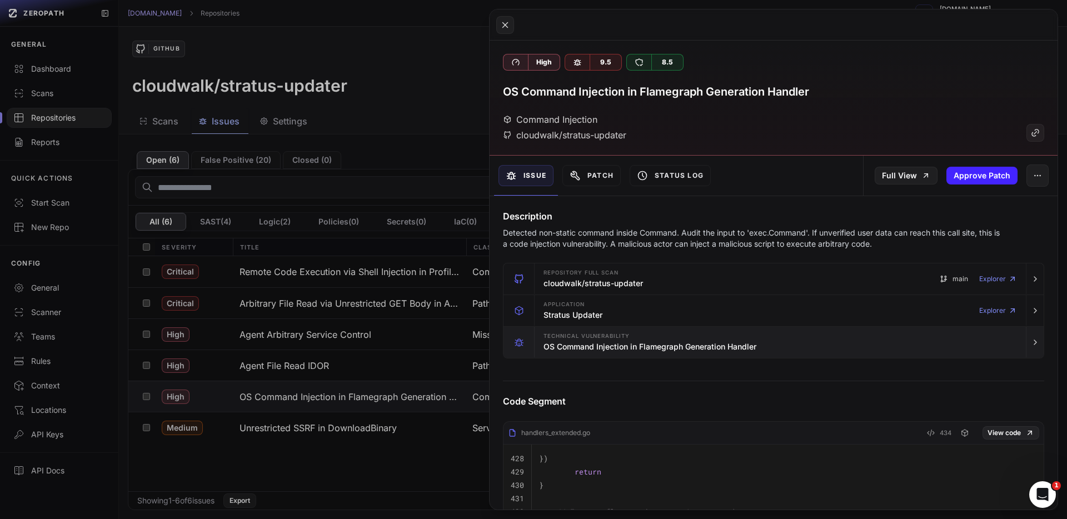
scroll to position [2, 0]
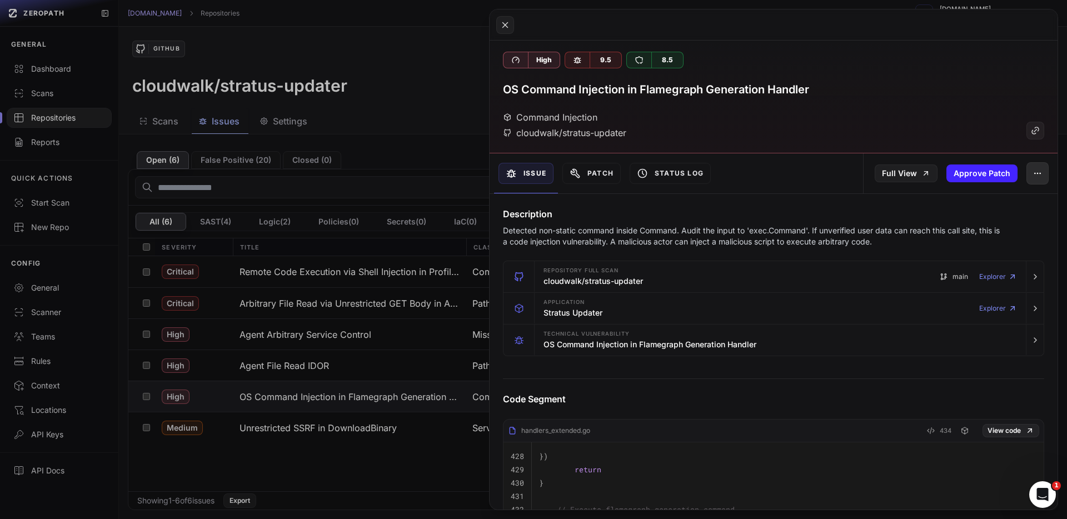
click at [1027, 177] on button "button" at bounding box center [1038, 173] width 22 height 22
click at [995, 192] on div "False Positive" at bounding box center [978, 203] width 119 height 27
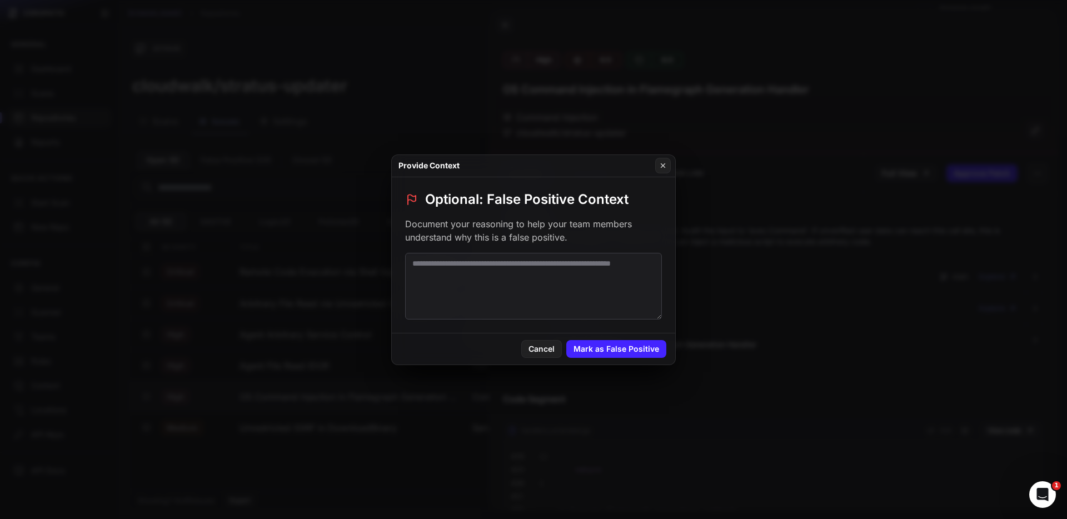
click at [621, 287] on textarea at bounding box center [533, 286] width 257 height 67
type textarea "**********"
click at [643, 355] on button "Mark as False Positive" at bounding box center [616, 349] width 100 height 18
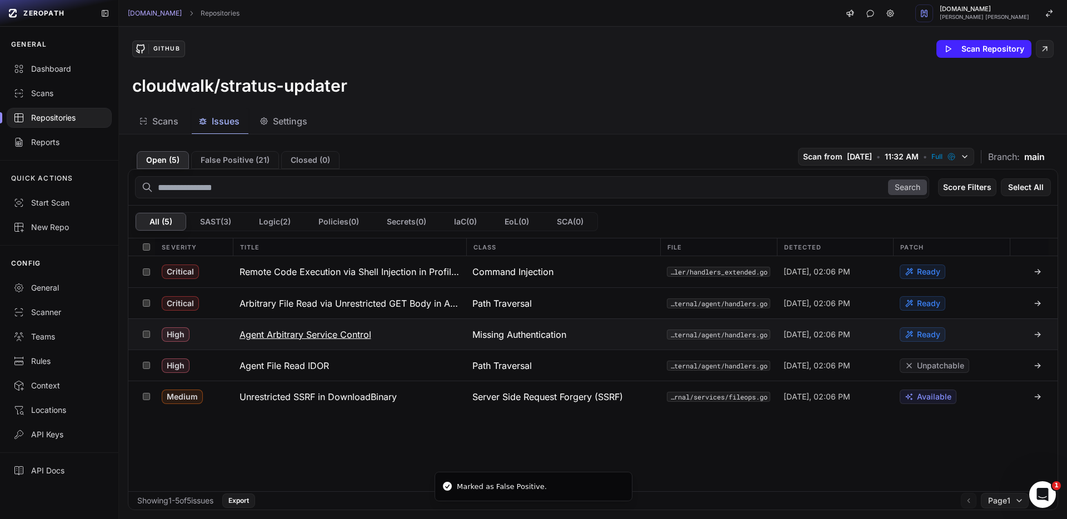
click at [332, 335] on h3 "Agent Arbitrary Service Control" at bounding box center [306, 334] width 132 height 13
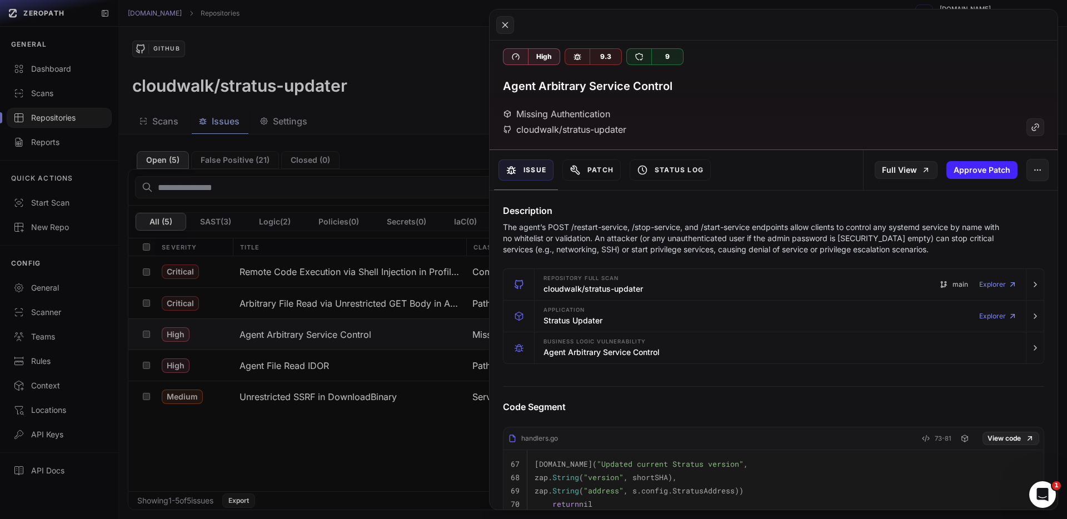
scroll to position [2, 0]
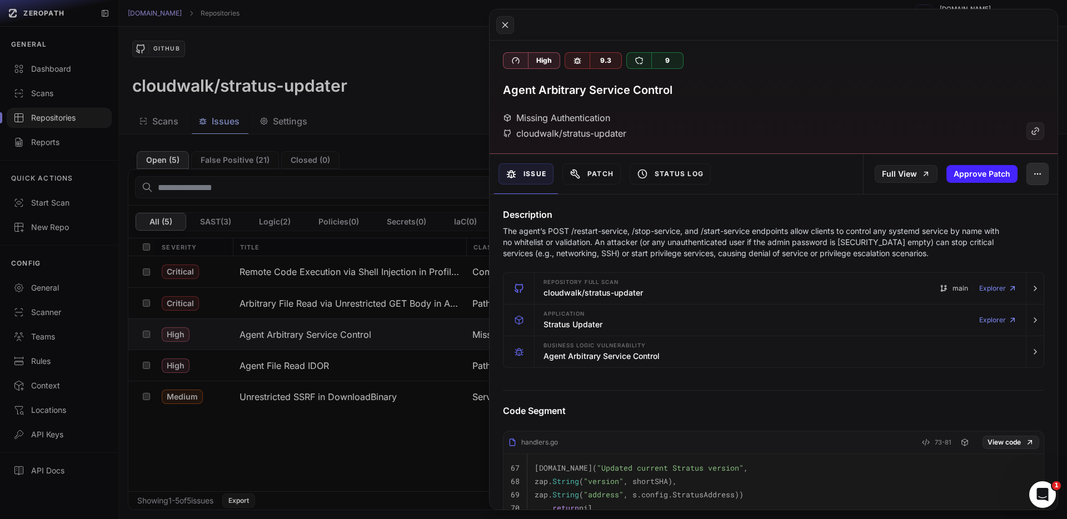
click at [1027, 180] on button "button" at bounding box center [1038, 174] width 22 height 22
click at [947, 205] on div "False Positive" at bounding box center [978, 203] width 119 height 27
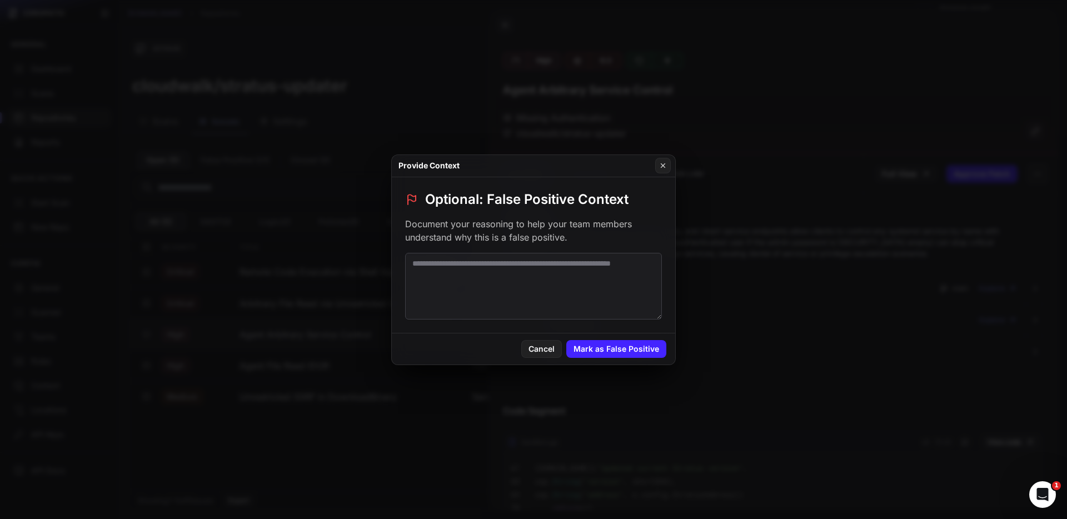
click at [512, 293] on textarea at bounding box center [533, 286] width 257 height 67
type textarea "**********"
click at [584, 345] on button "Mark as False Positive" at bounding box center [616, 349] width 100 height 18
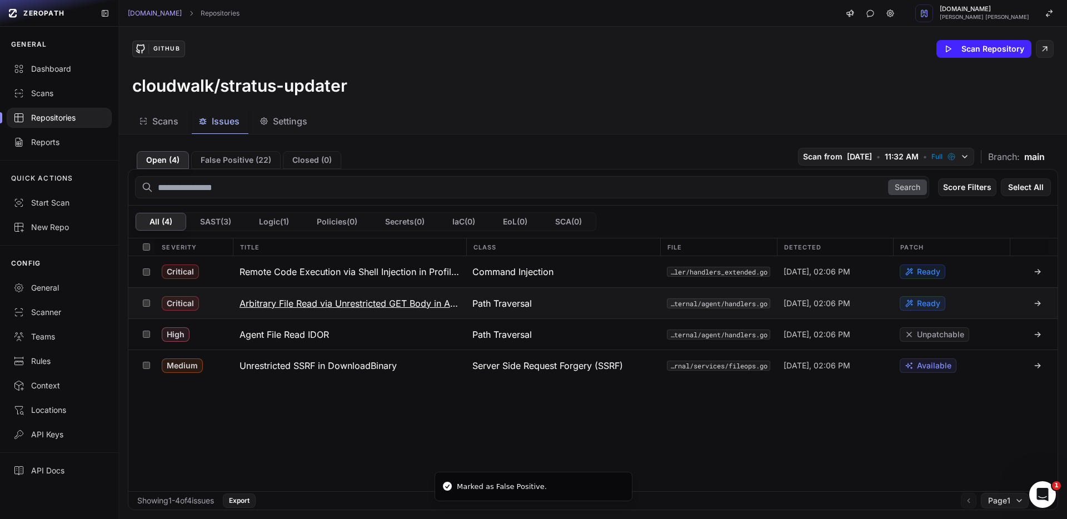
click at [358, 301] on h3 "Arbitrary File Read via Unrestricted GET Body in Agent" at bounding box center [350, 303] width 220 height 13
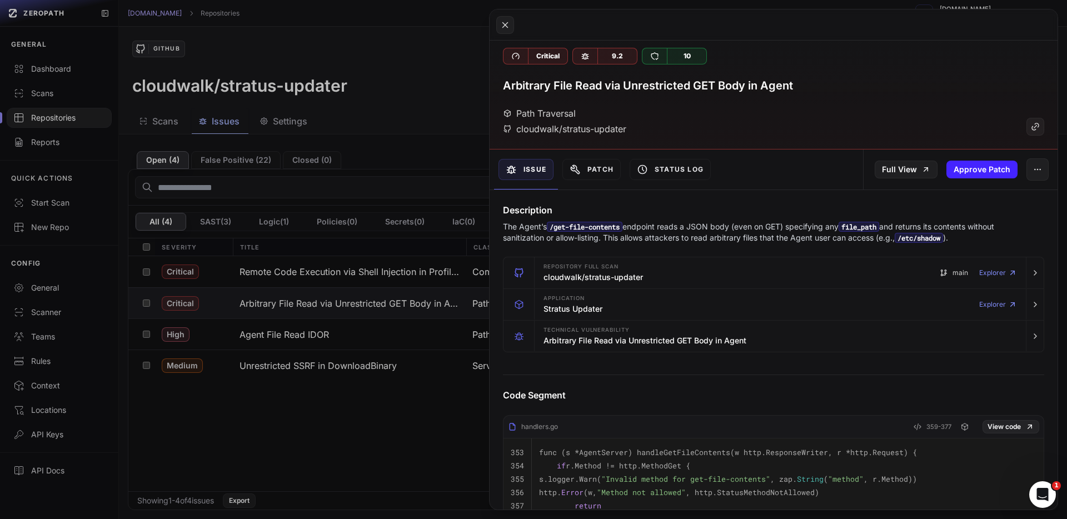
scroll to position [7, 0]
click at [1027, 177] on button "button" at bounding box center [1038, 169] width 22 height 22
click at [995, 191] on div "False Positive" at bounding box center [978, 198] width 119 height 27
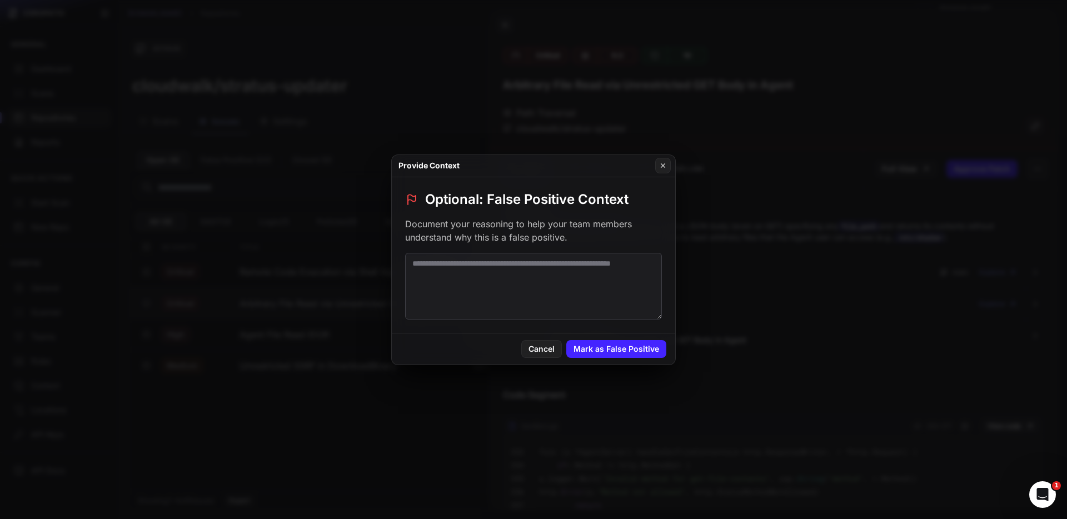
click at [634, 269] on textarea at bounding box center [533, 286] width 257 height 67
type textarea "**********"
click at [634, 344] on button "Mark as False Positive" at bounding box center [616, 349] width 100 height 18
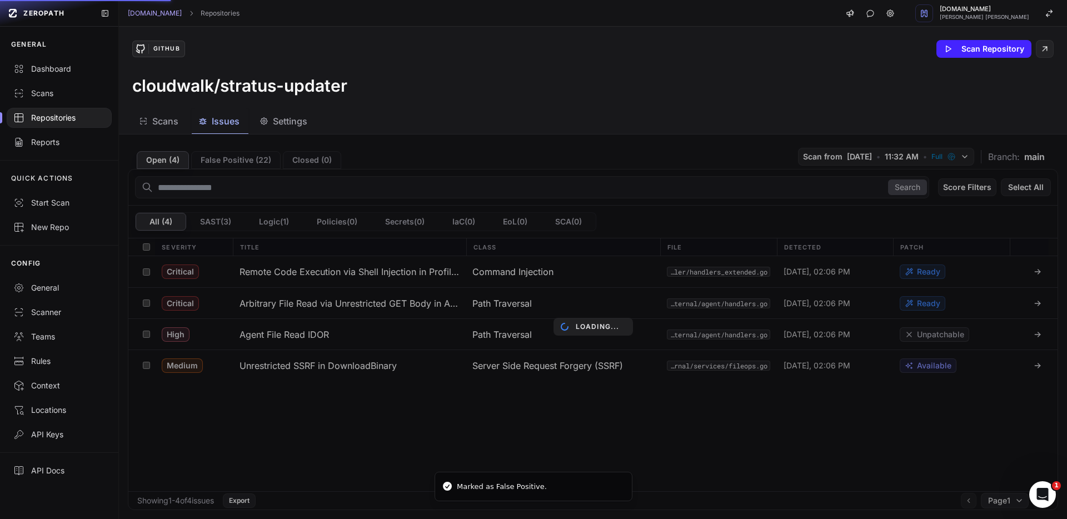
click at [420, 406] on div "Loading..." at bounding box center [593, 326] width 948 height 385
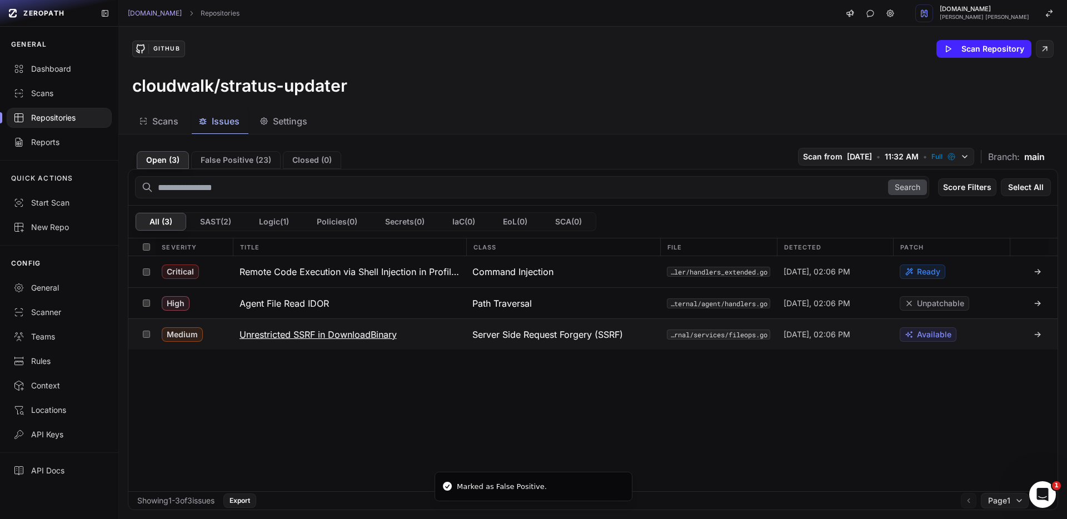
click at [327, 332] on h3 "Unrestricted SSRF in DownloadBinary" at bounding box center [318, 334] width 157 height 13
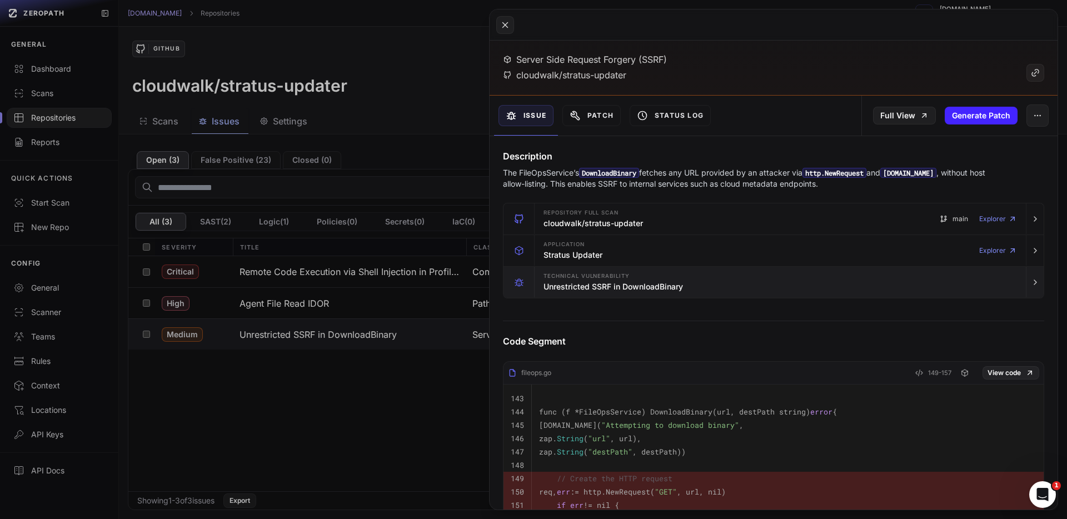
scroll to position [71, 0]
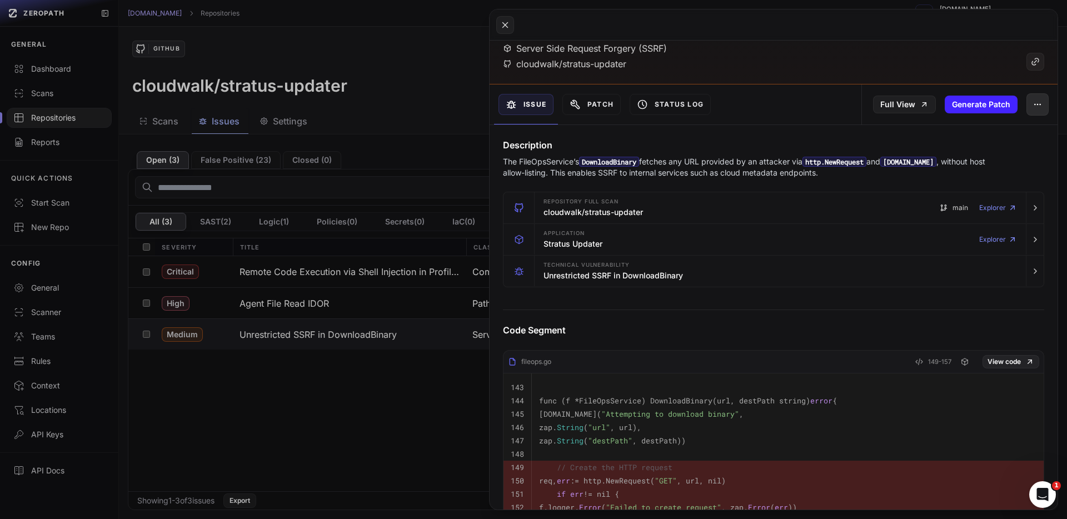
click at [1027, 111] on button "button" at bounding box center [1038, 104] width 22 height 22
click at [1007, 126] on div "False Positive" at bounding box center [978, 134] width 119 height 27
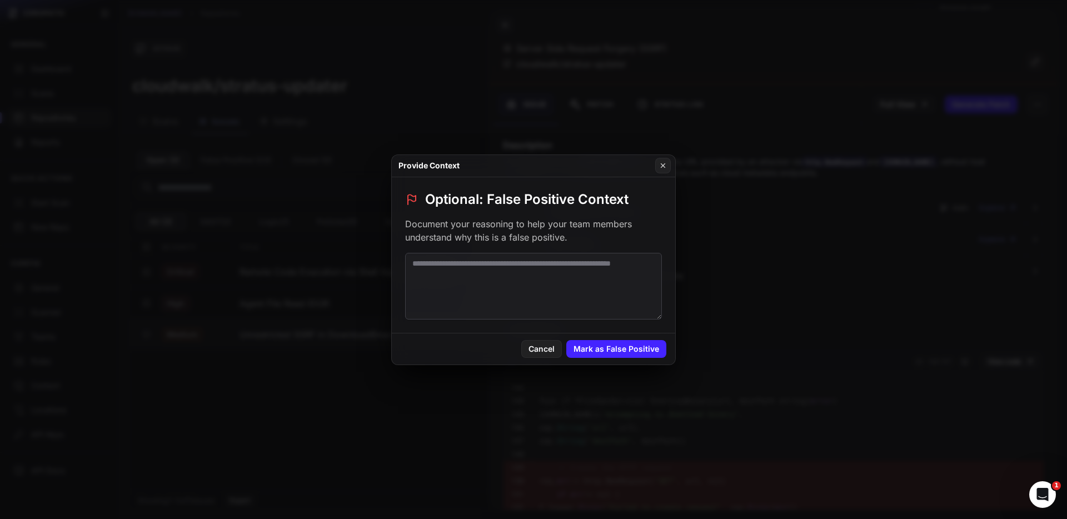
click at [620, 273] on textarea at bounding box center [533, 286] width 257 height 67
type textarea "**********"
click at [631, 342] on button "Mark as False Positive" at bounding box center [616, 349] width 100 height 18
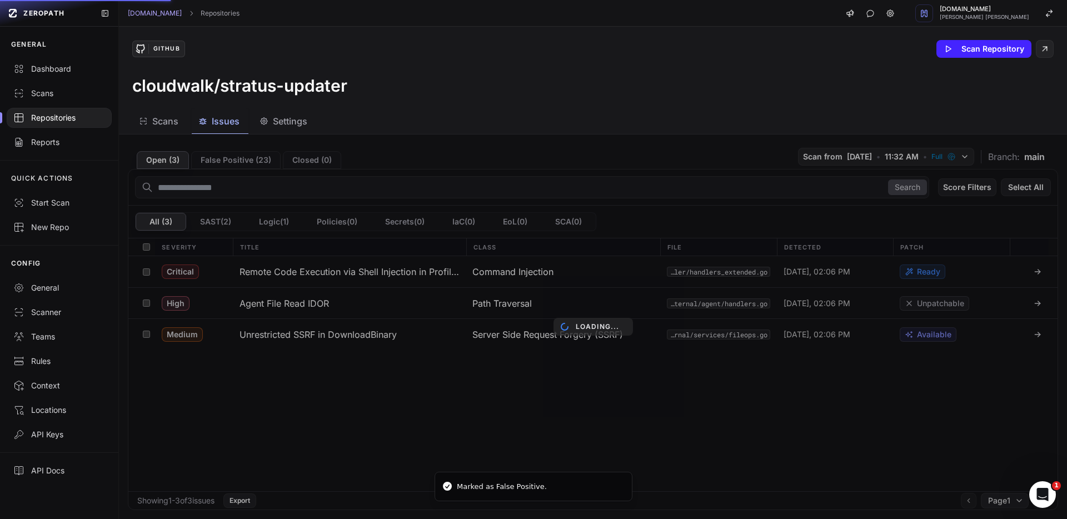
click at [402, 415] on div "Loading..." at bounding box center [593, 326] width 948 height 385
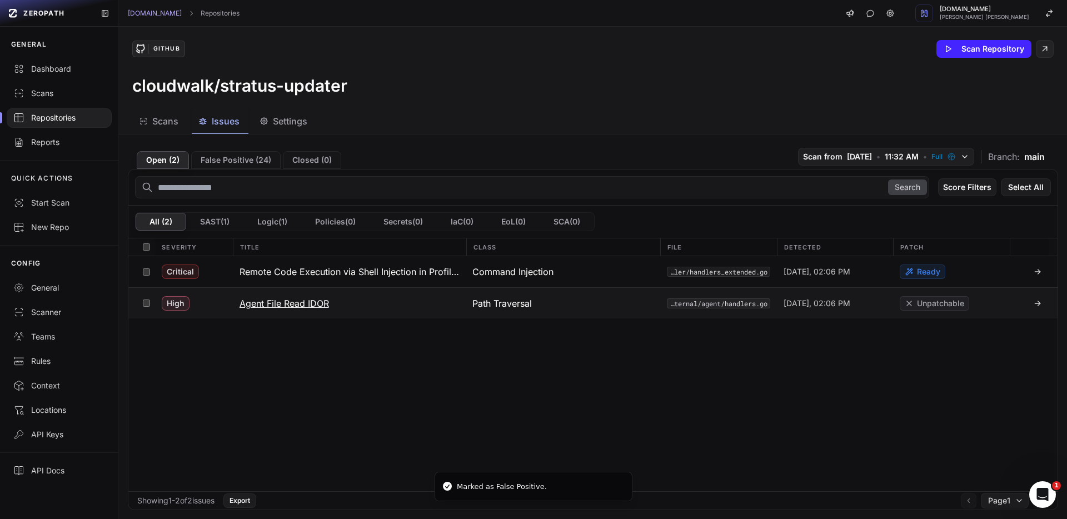
click at [299, 303] on h3 "Agent File Read IDOR" at bounding box center [284, 303] width 89 height 13
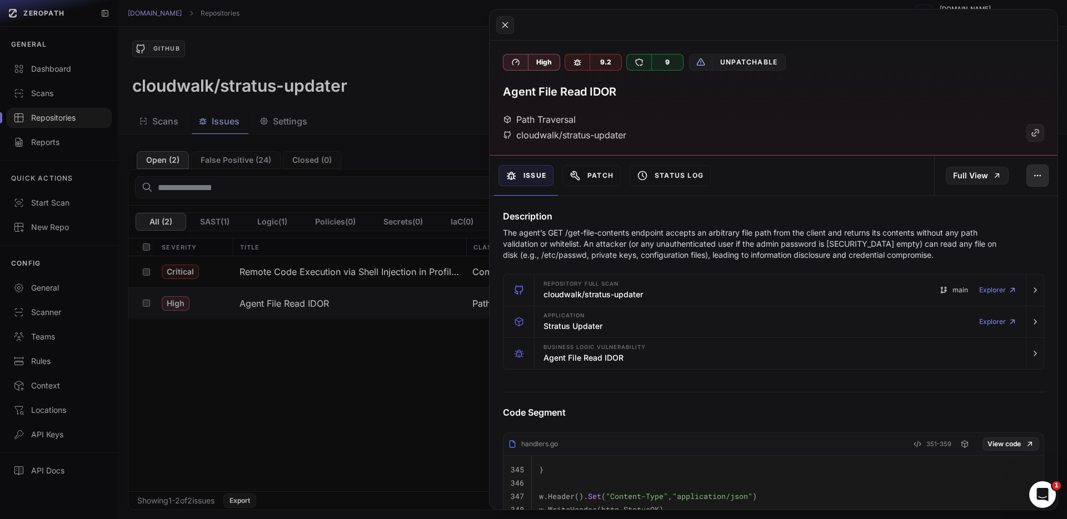
click at [1029, 181] on button "button" at bounding box center [1038, 176] width 22 height 22
click at [982, 200] on div "False Positive" at bounding box center [978, 205] width 119 height 27
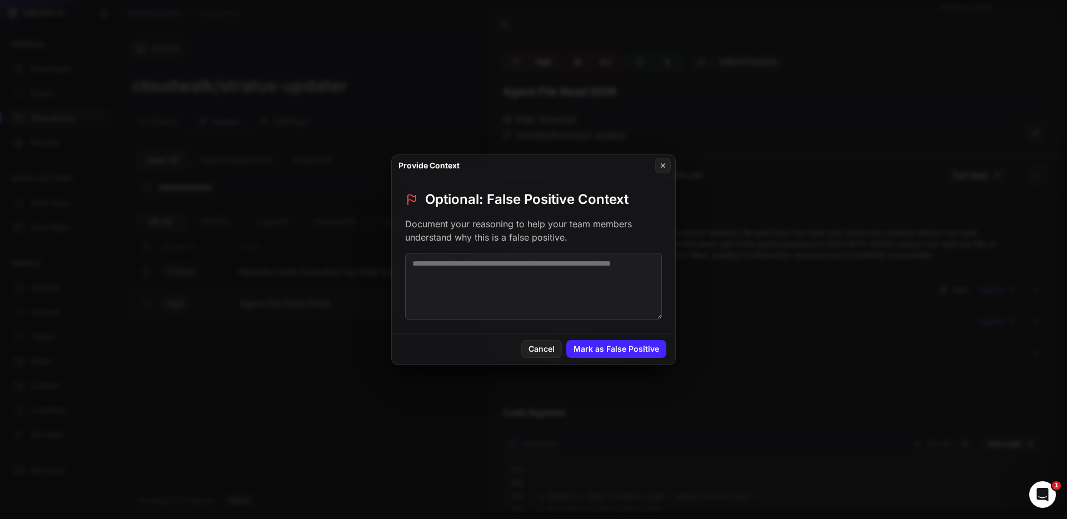
click at [593, 273] on textarea at bounding box center [533, 286] width 257 height 67
type textarea "**********"
click at [648, 348] on button "Mark as False Positive" at bounding box center [616, 349] width 100 height 18
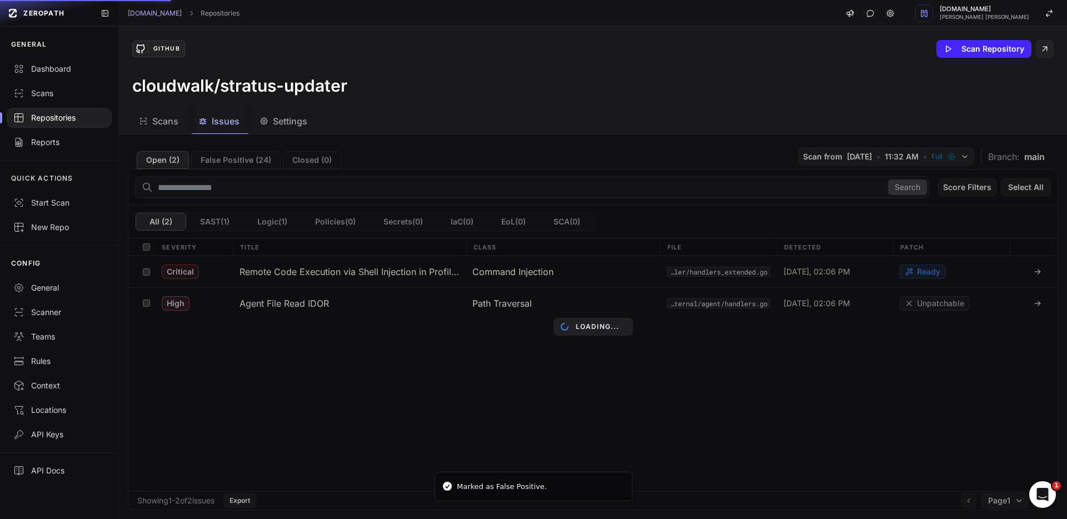
click at [392, 355] on div "Loading..." at bounding box center [593, 326] width 948 height 385
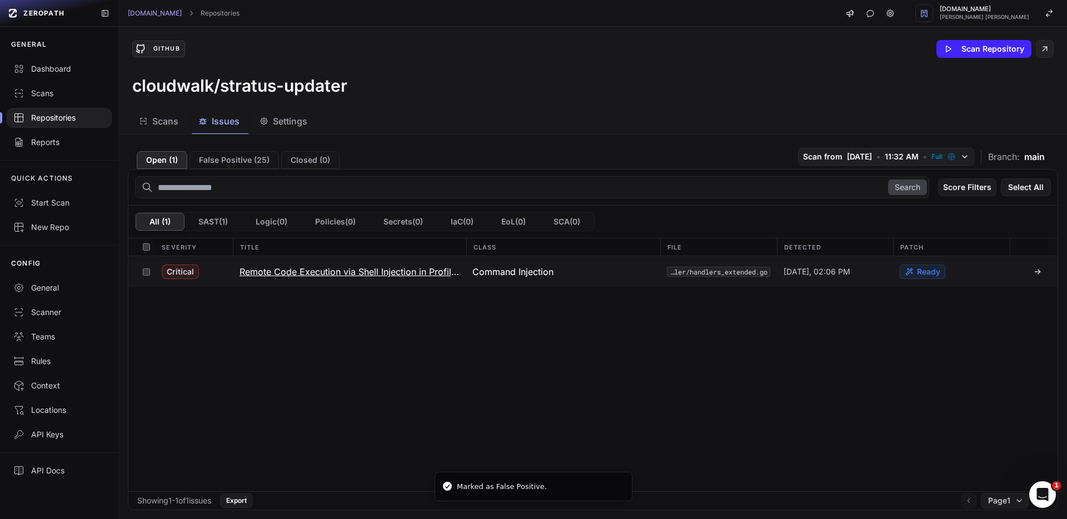
click at [345, 277] on h3 "Remote Code Execution via Shell Injection in Profiling & Flamegraph Endpoints" at bounding box center [350, 271] width 220 height 13
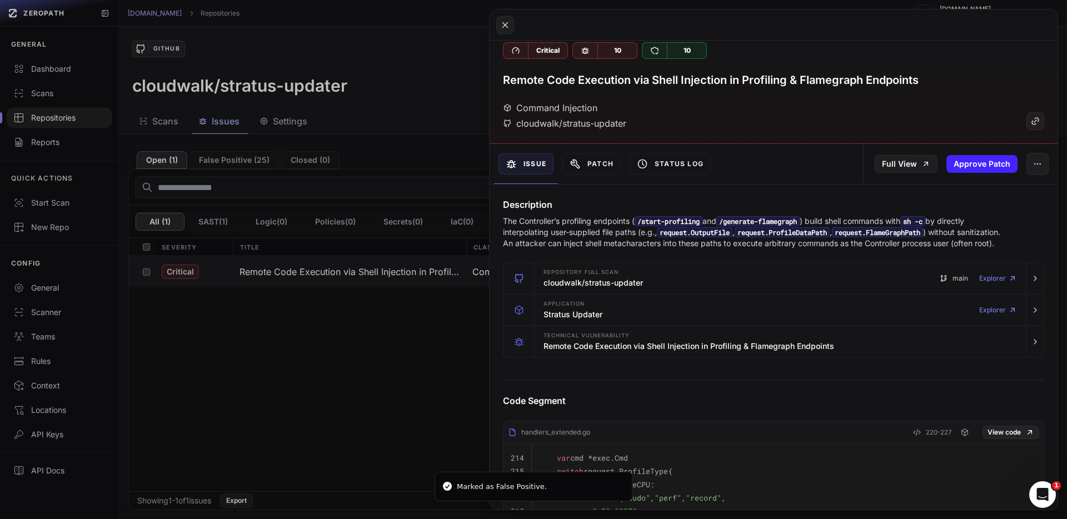
scroll to position [14, 0]
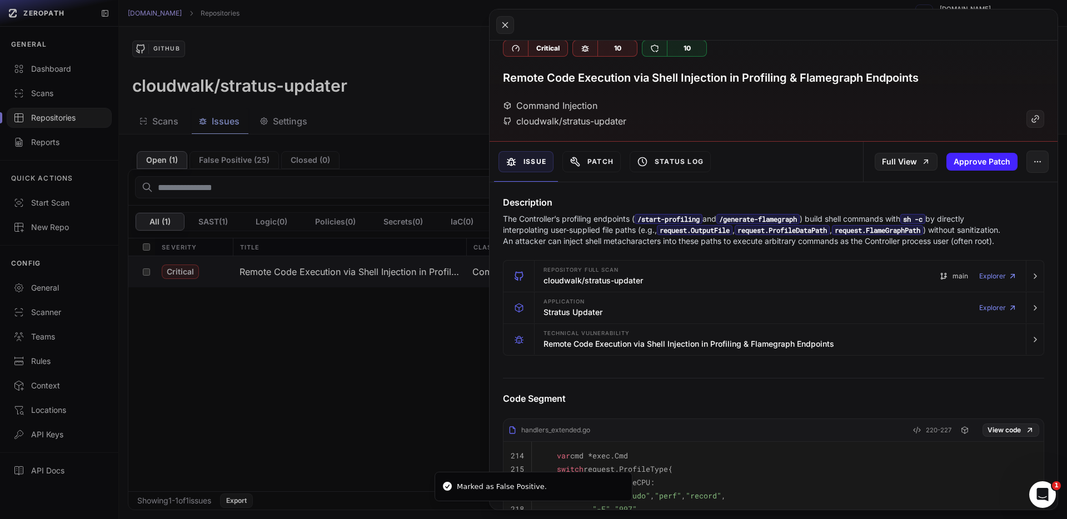
click at [1017, 170] on div "Full View Approve Patch" at bounding box center [960, 162] width 195 height 40
click at [1027, 170] on button "button" at bounding box center [1038, 162] width 22 height 22
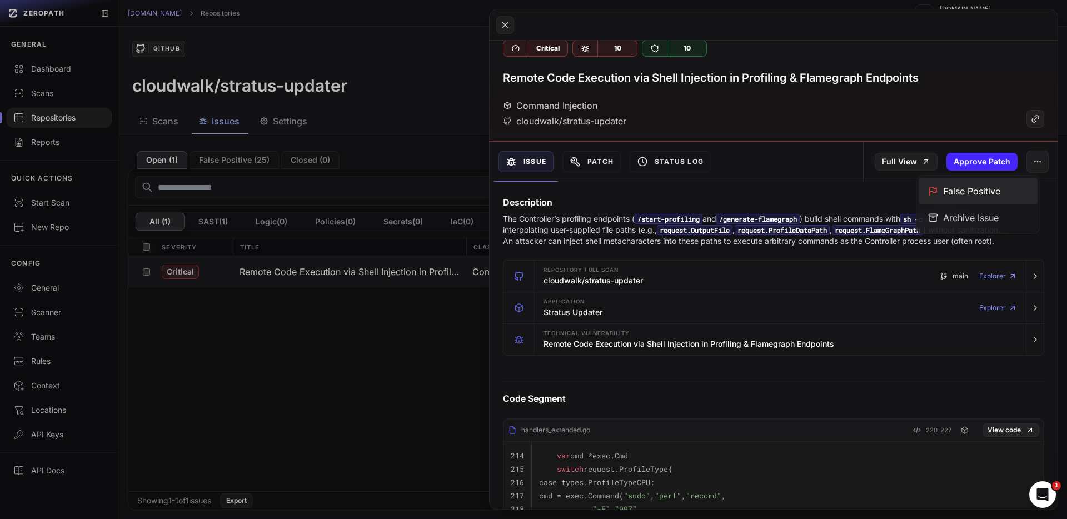
click at [986, 195] on div "False Positive" at bounding box center [978, 191] width 119 height 27
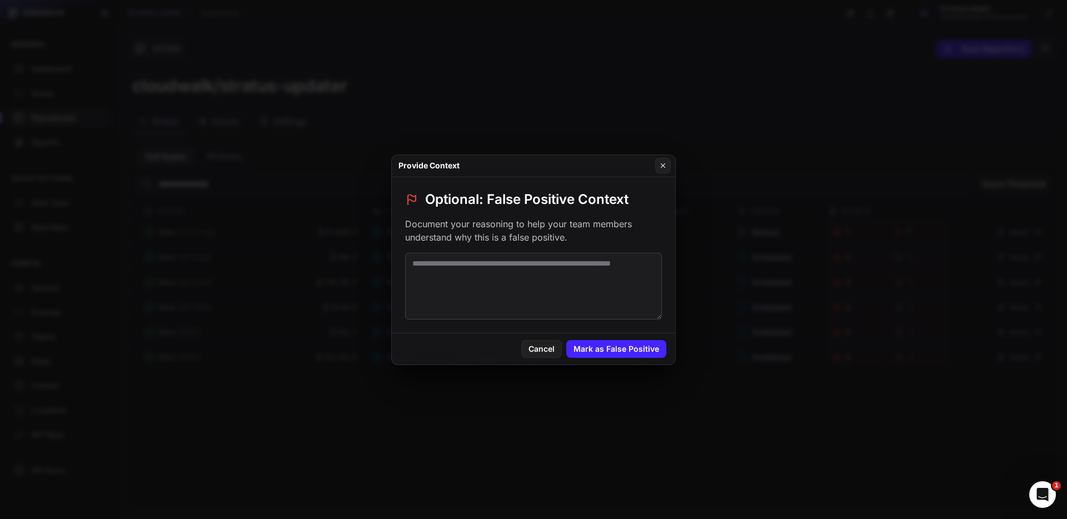
click at [539, 291] on textarea at bounding box center [533, 286] width 257 height 67
type textarea "**********"
click at [642, 344] on button "Mark as False Positive" at bounding box center [616, 349] width 100 height 18
